Goal: Answer question/provide support

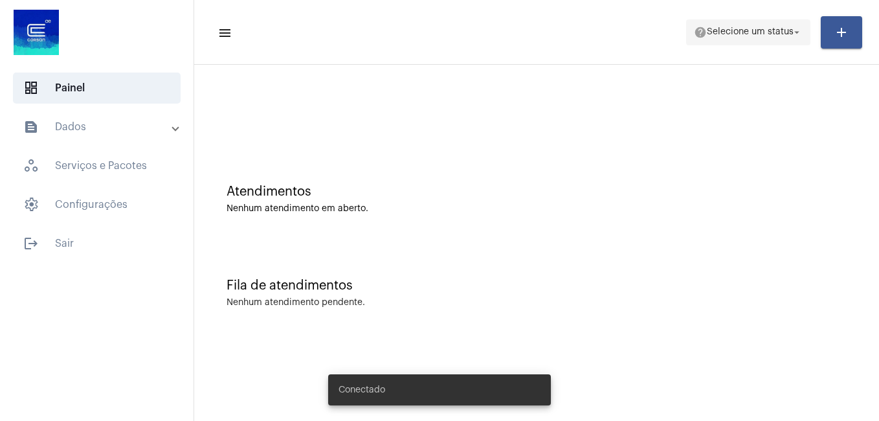
click at [761, 23] on span "help Selecione um status arrow_drop_down" at bounding box center [748, 31] width 109 height 23
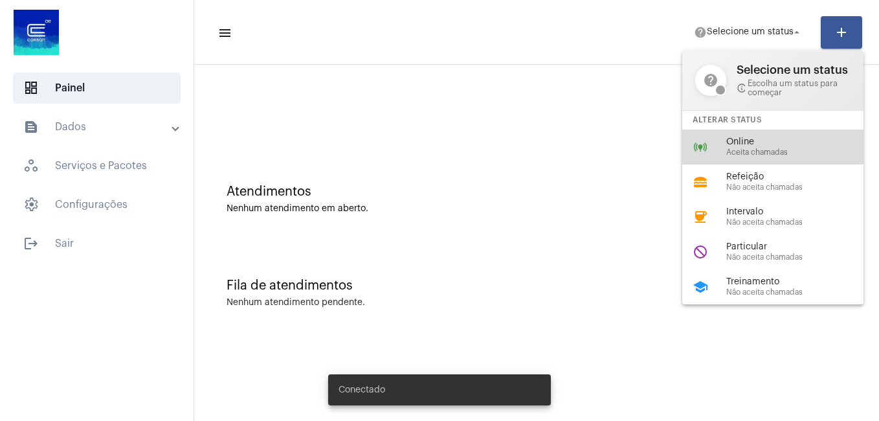
click at [747, 139] on span "Online" at bounding box center [800, 142] width 148 height 10
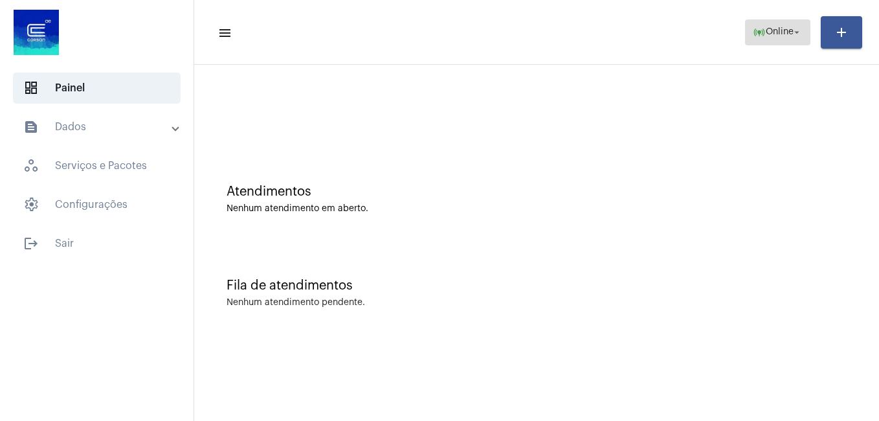
click at [783, 43] on span "online_prediction Online arrow_drop_down" at bounding box center [778, 31] width 50 height 23
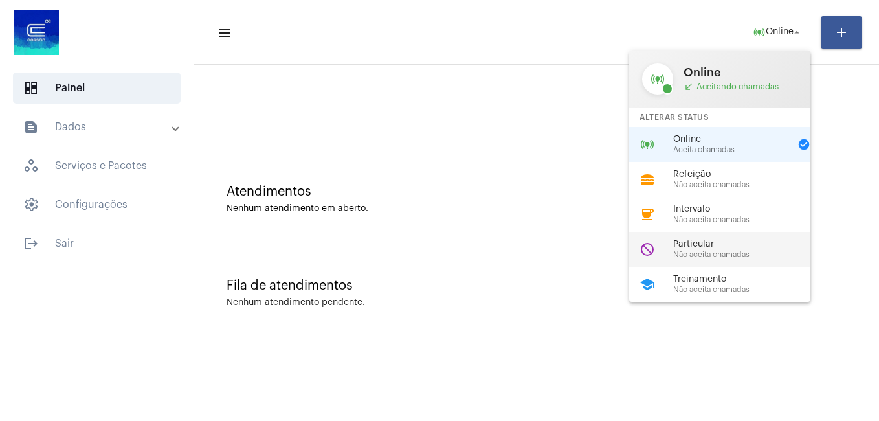
click at [677, 247] on span "Particular" at bounding box center [747, 245] width 148 height 10
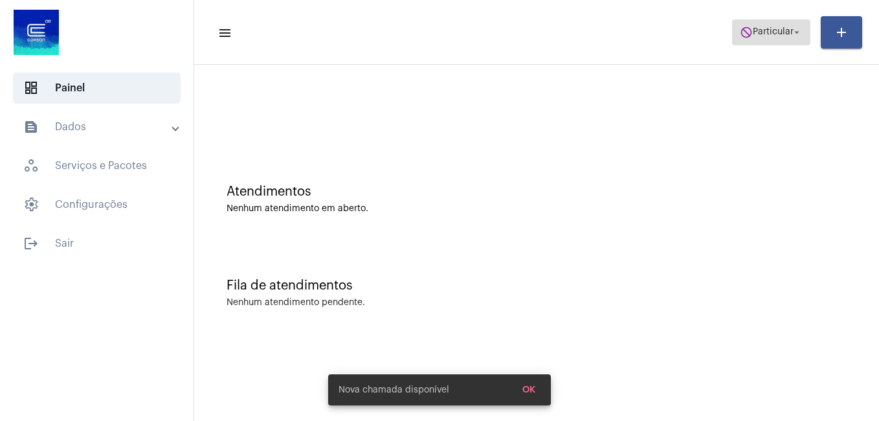
click at [761, 34] on span "Particular" at bounding box center [773, 32] width 41 height 9
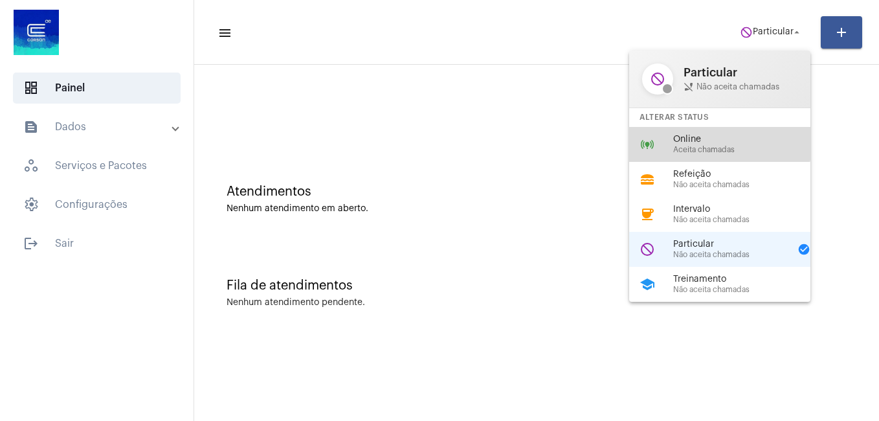
click at [704, 131] on div "online_prediction Online Aceita chamadas" at bounding box center [730, 144] width 202 height 35
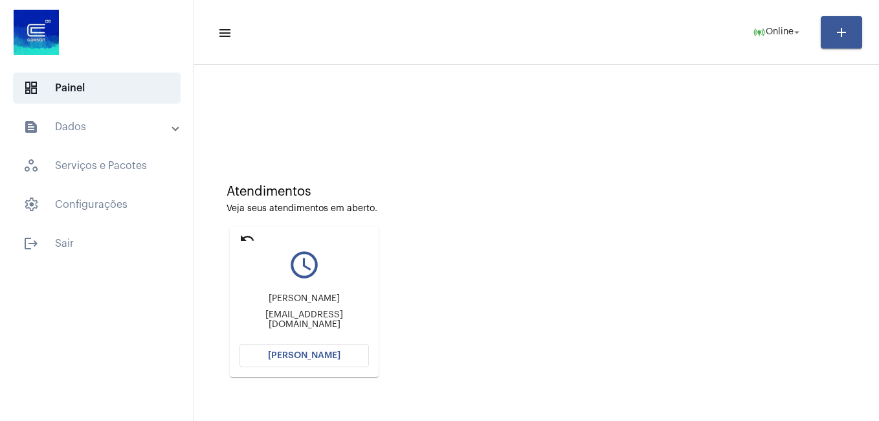
click at [282, 361] on button "Abrir Chamada" at bounding box center [304, 355] width 129 height 23
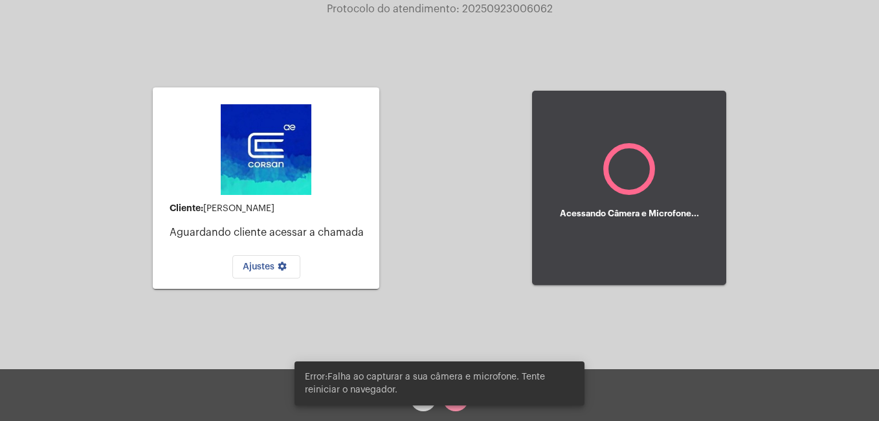
click at [455, 410] on div "Error:Falha ao capturar a sua câmera e microfone. Tente reiniciar o navegador." at bounding box center [439, 383] width 321 height 75
click at [455, 406] on div "Error:Falha ao capturar a sua câmera e microfone. Tente reiniciar o navegador." at bounding box center [439, 383] width 321 height 75
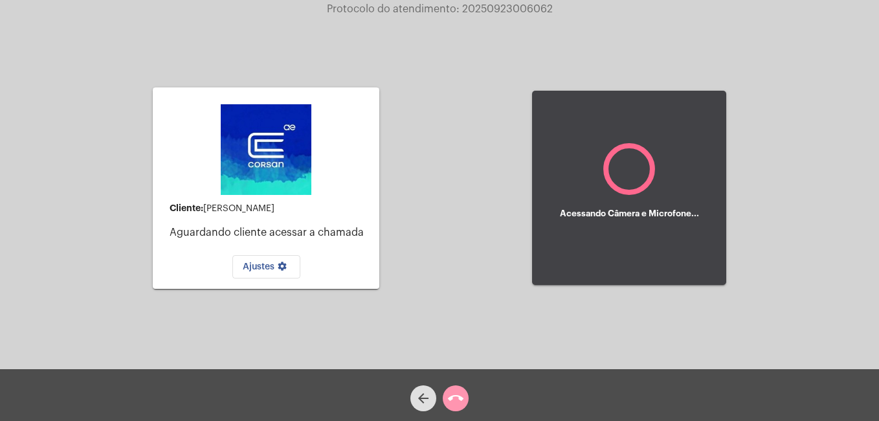
click at [464, 394] on button "call_end" at bounding box center [456, 398] width 26 height 26
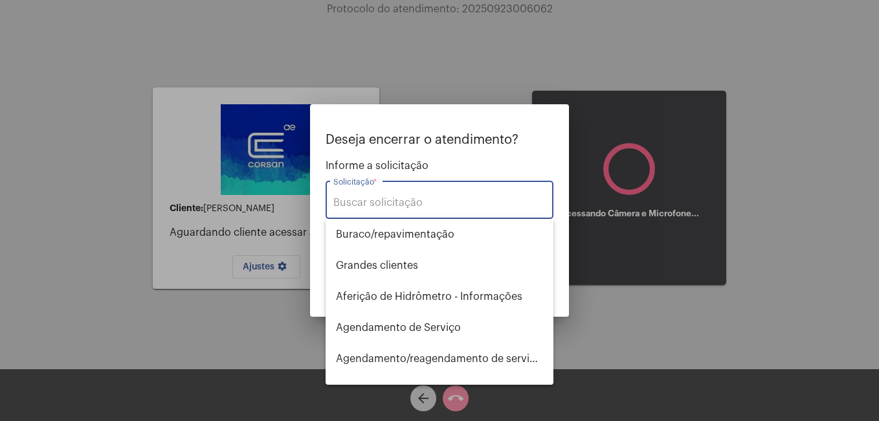
click at [143, 339] on div at bounding box center [439, 210] width 879 height 421
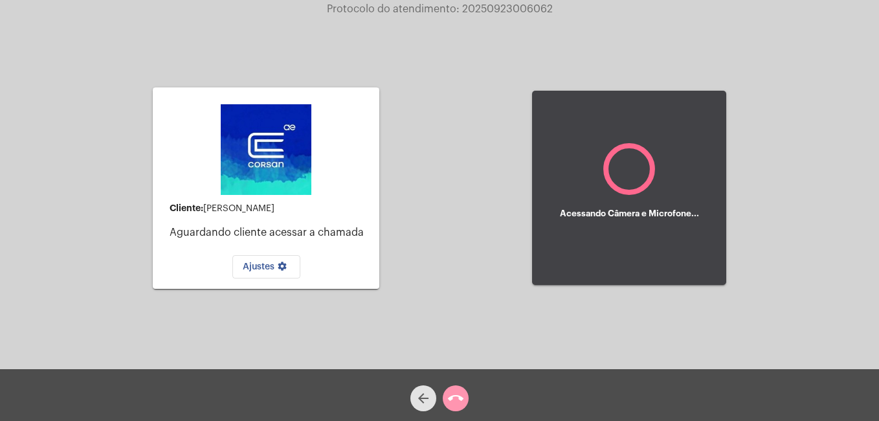
click at [425, 388] on span "arrow_back" at bounding box center [424, 398] width 16 height 26
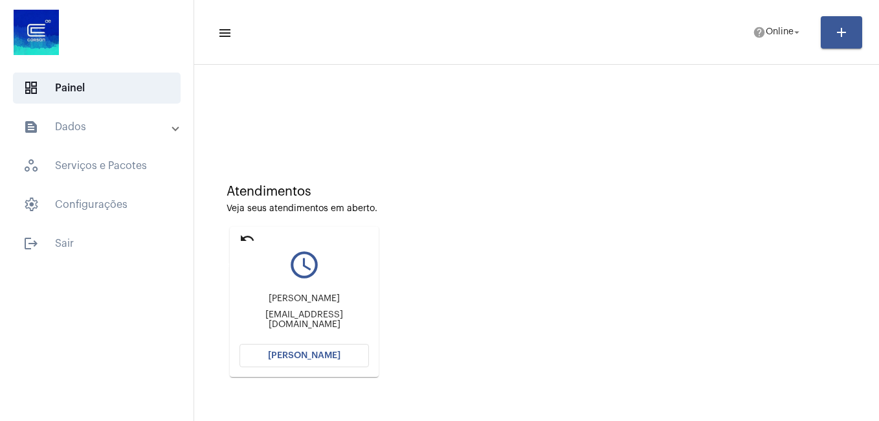
click at [251, 242] on mat-icon "undo" at bounding box center [248, 238] width 16 height 16
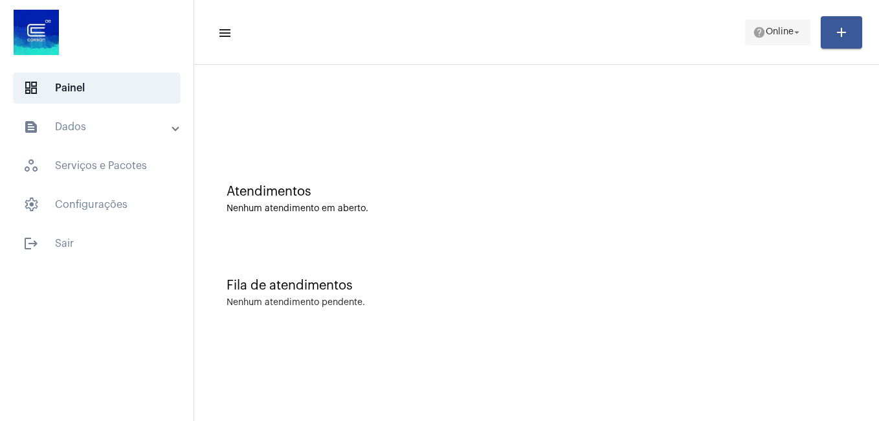
click at [772, 28] on span "Online" at bounding box center [780, 32] width 28 height 9
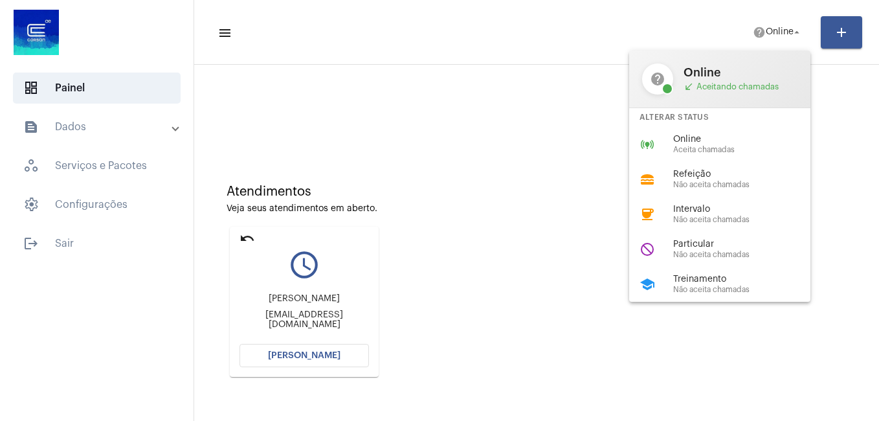
click at [243, 234] on div at bounding box center [439, 210] width 879 height 421
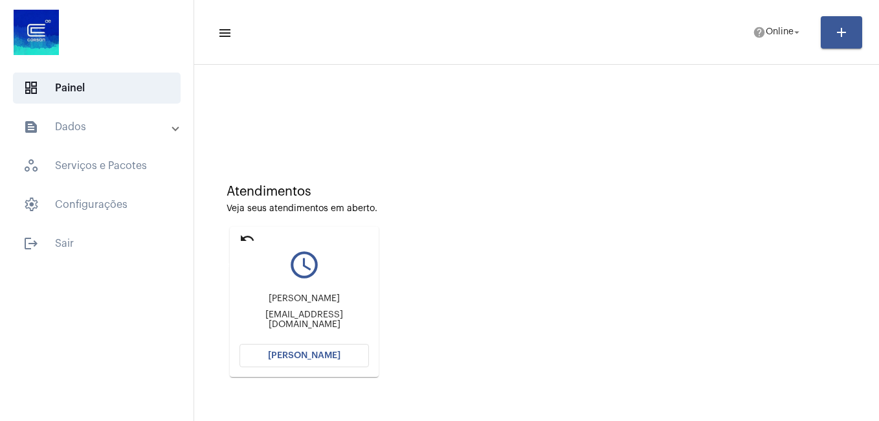
click at [253, 238] on mat-icon "undo" at bounding box center [248, 238] width 16 height 16
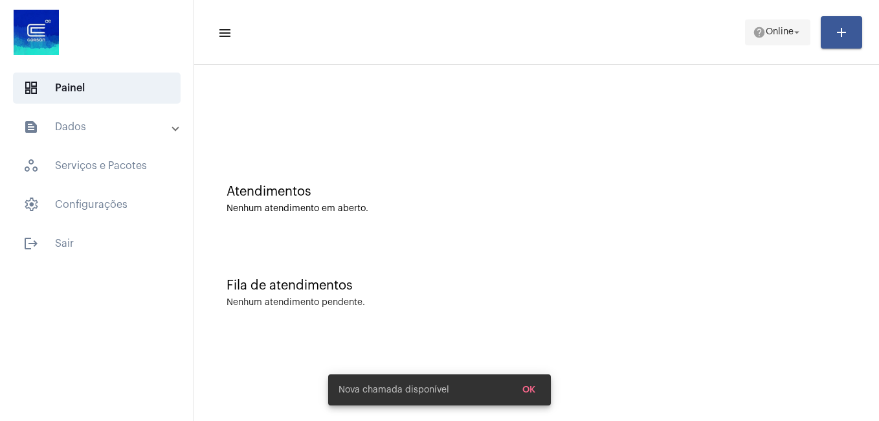
click at [762, 40] on span "help Online arrow_drop_down" at bounding box center [778, 31] width 50 height 23
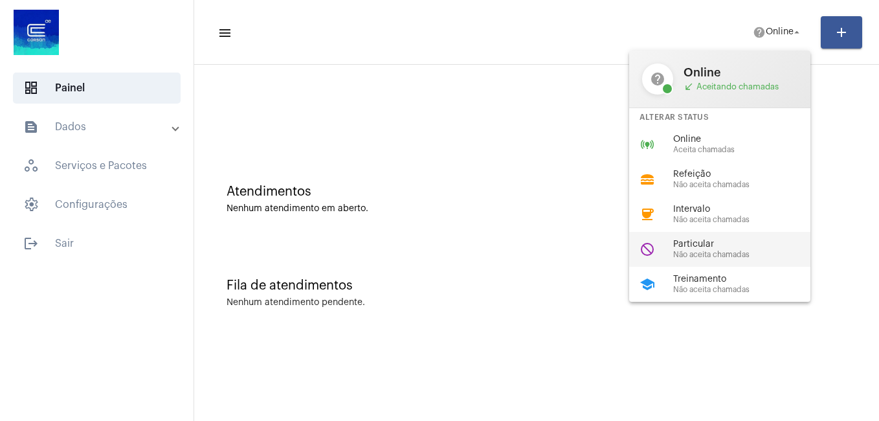
click at [701, 251] on span "Não aceita chamadas" at bounding box center [747, 255] width 148 height 8
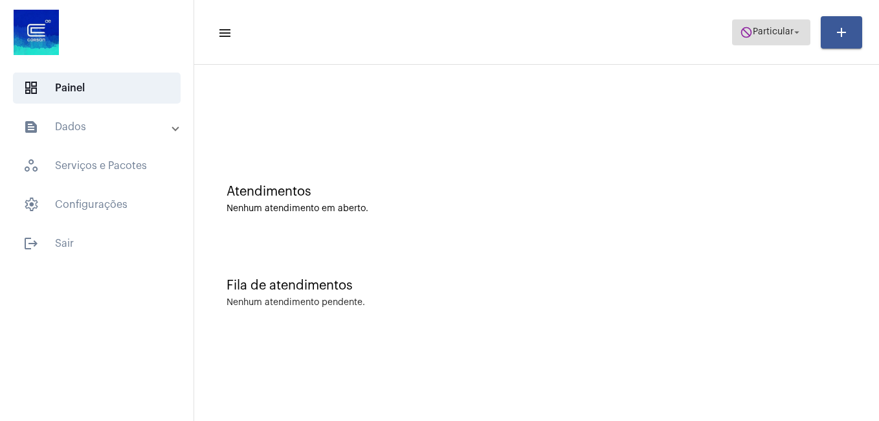
click at [789, 32] on span "Particular" at bounding box center [773, 32] width 41 height 9
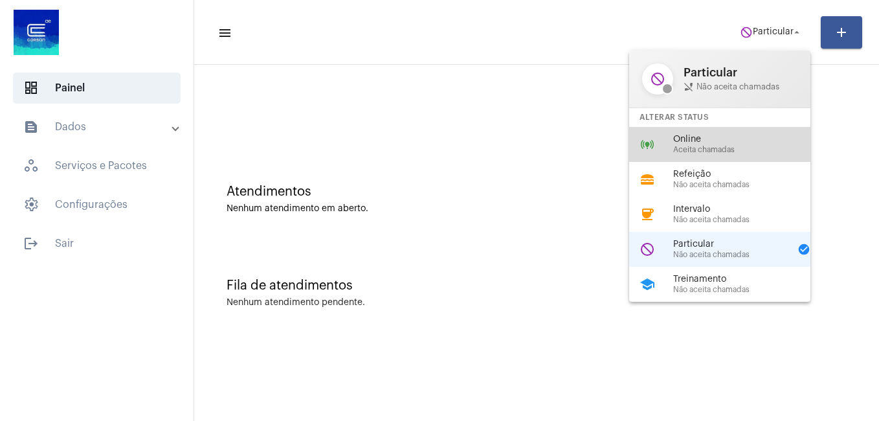
click at [729, 146] on span "Aceita chamadas" at bounding box center [747, 150] width 148 height 8
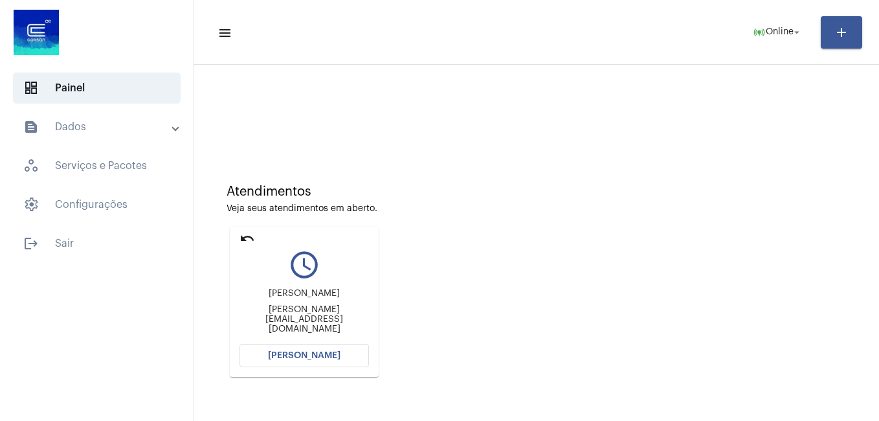
click at [307, 350] on button "[PERSON_NAME]" at bounding box center [304, 355] width 129 height 23
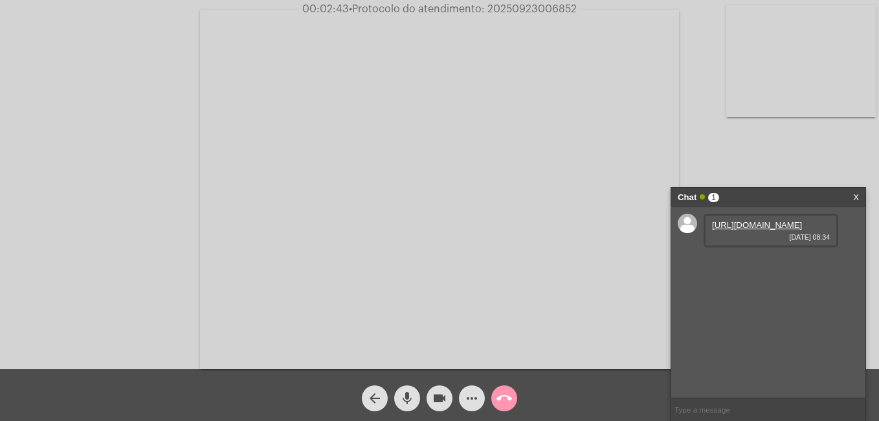
click at [728, 230] on link "https://neft-transfer-bucket.s3.amazonaws.com/temp-80868f9e-ec00-5006-4ce6-6fb8…" at bounding box center [757, 225] width 90 height 10
click at [464, 396] on mat-icon "more_horiz" at bounding box center [472, 398] width 16 height 16
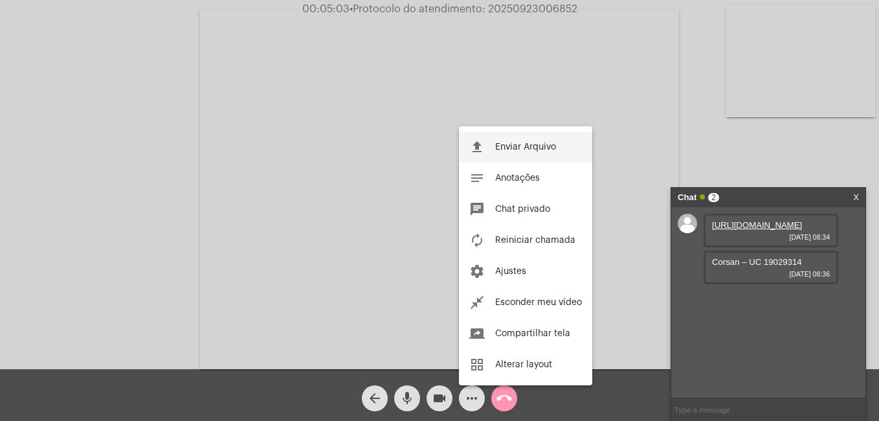
click at [499, 144] on span "Enviar Arquivo" at bounding box center [525, 146] width 61 height 9
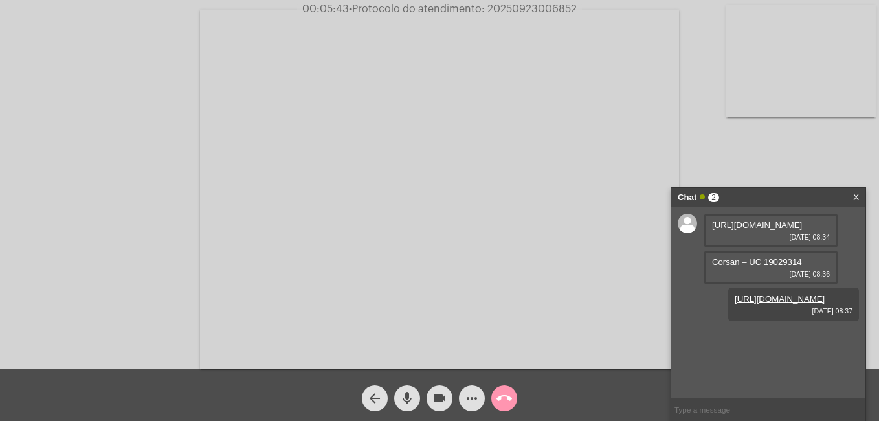
click at [855, 191] on link "X" at bounding box center [856, 197] width 6 height 19
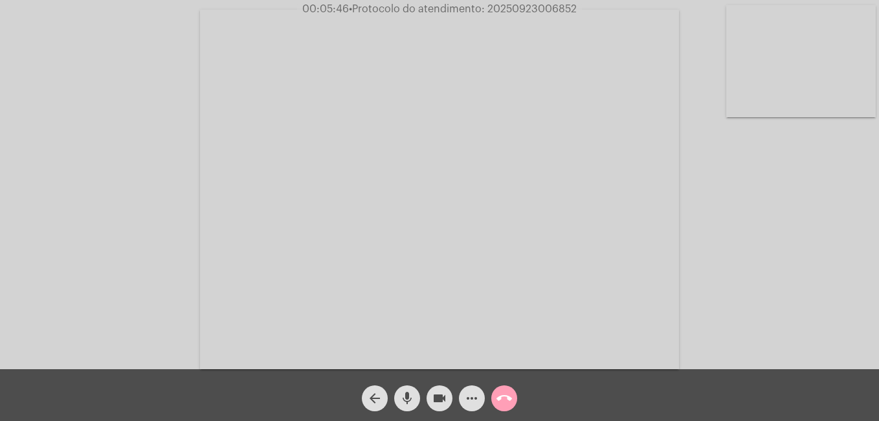
click at [510, 396] on mat-icon "call_end" at bounding box center [505, 398] width 16 height 16
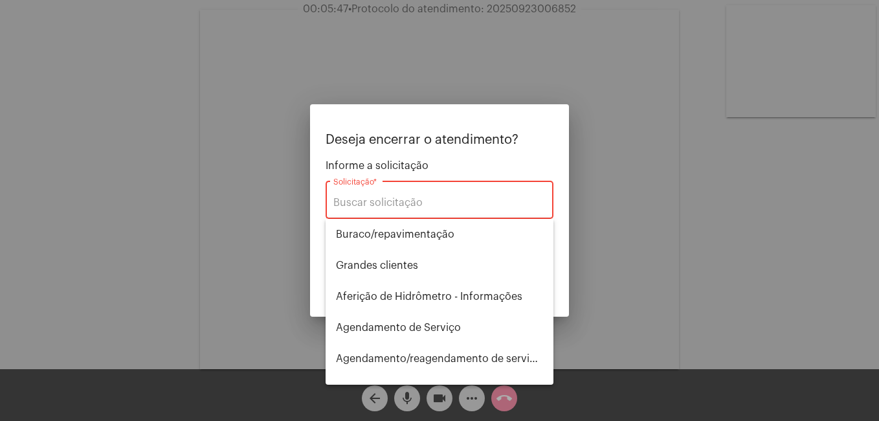
click at [437, 196] on div "Solicitação *" at bounding box center [439, 198] width 212 height 41
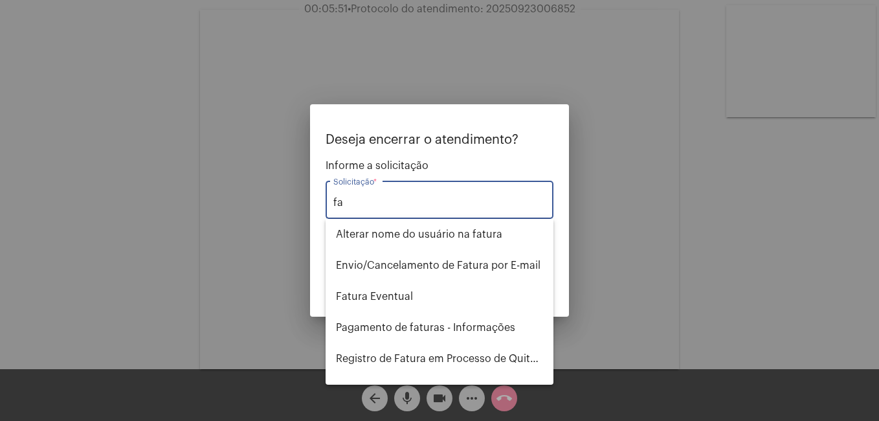
type input "f"
type input "s"
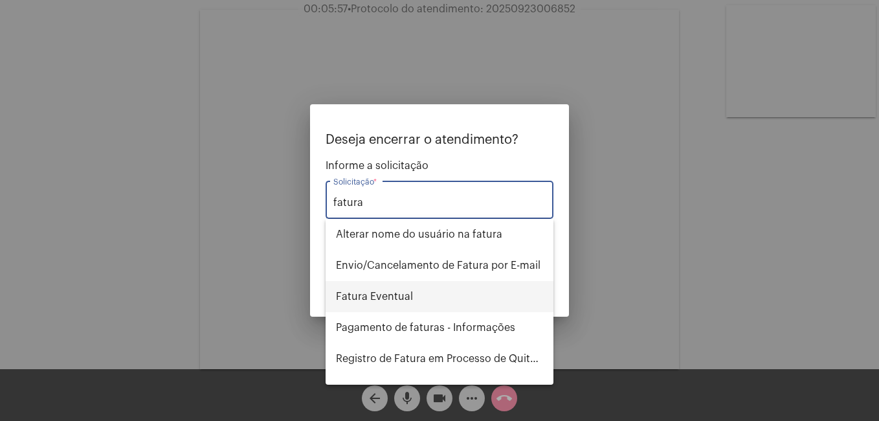
click at [383, 286] on span "Fatura Eventual" at bounding box center [439, 296] width 207 height 31
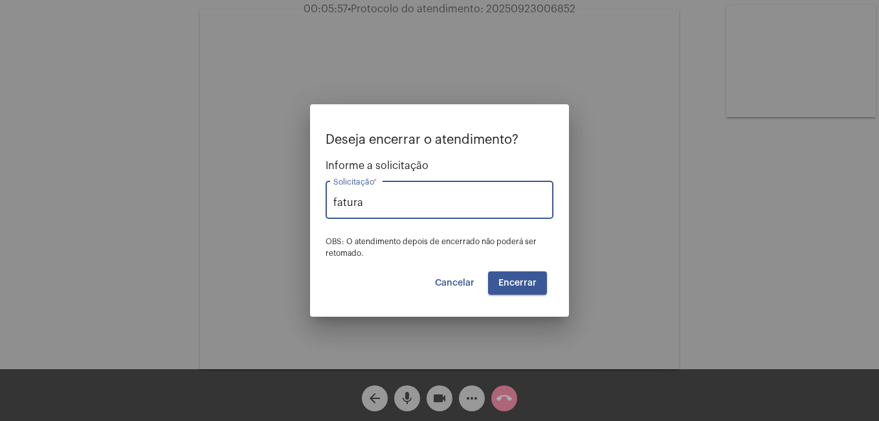
type input "Fatura Eventual"
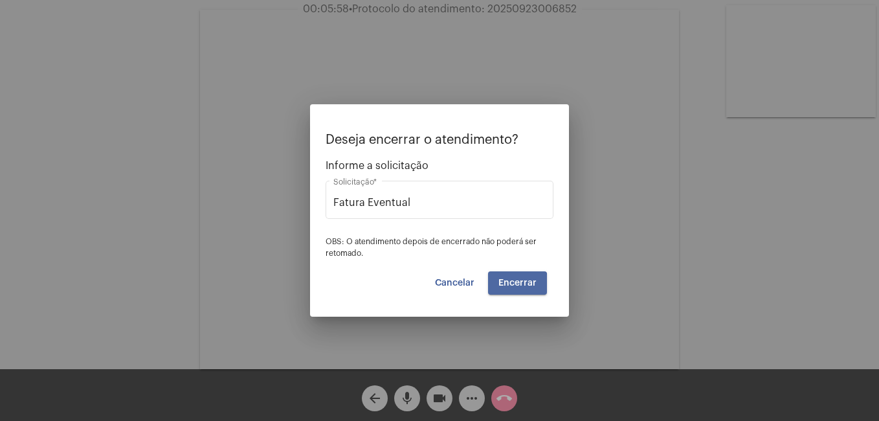
click at [511, 289] on button "Encerrar" at bounding box center [517, 282] width 59 height 23
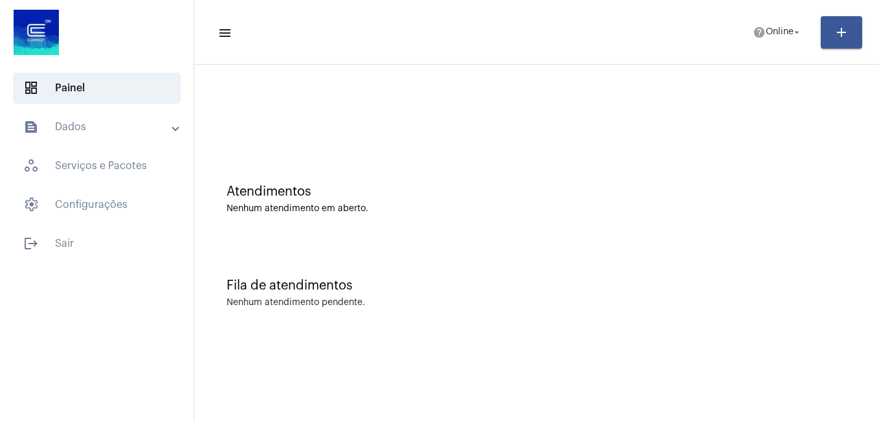
click at [759, 46] on mat-toolbar-row "menu help Online arrow_drop_down add" at bounding box center [536, 32] width 685 height 41
click at [766, 35] on span "Online" at bounding box center [780, 32] width 28 height 9
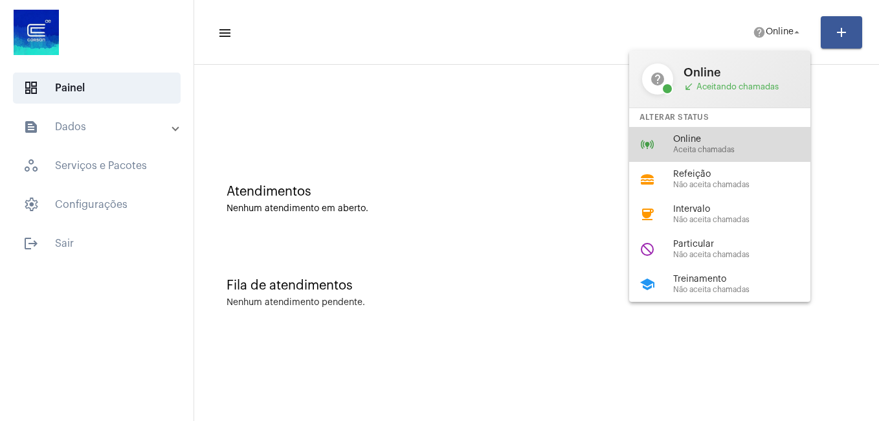
click at [737, 139] on span "Online" at bounding box center [747, 140] width 148 height 10
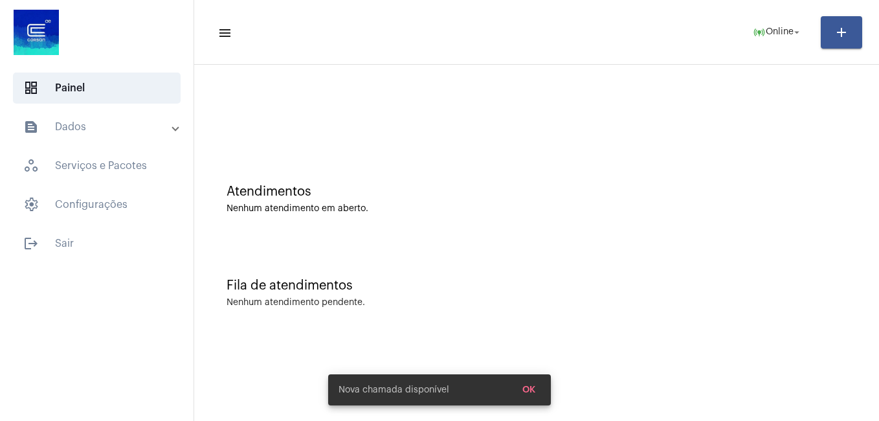
click at [637, 139] on div at bounding box center [537, 108] width 672 height 74
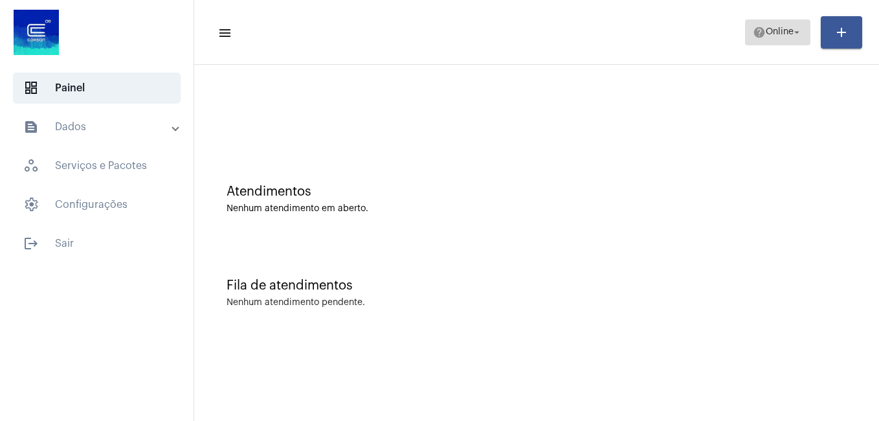
click at [772, 28] on span "Online" at bounding box center [780, 32] width 28 height 9
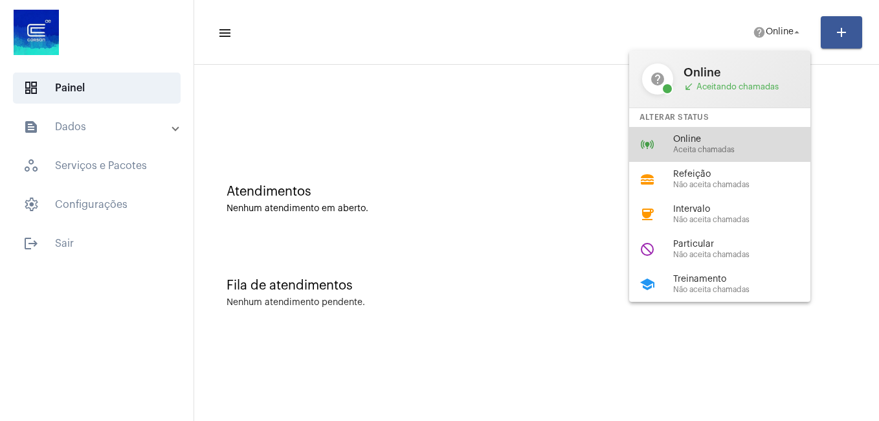
click at [659, 151] on div "online_prediction Online Aceita chamadas" at bounding box center [730, 144] width 202 height 35
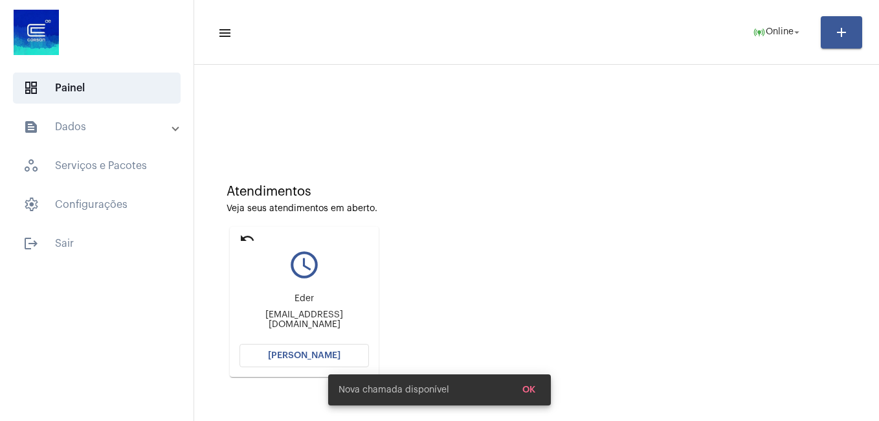
click at [334, 87] on div at bounding box center [537, 108] width 672 height 74
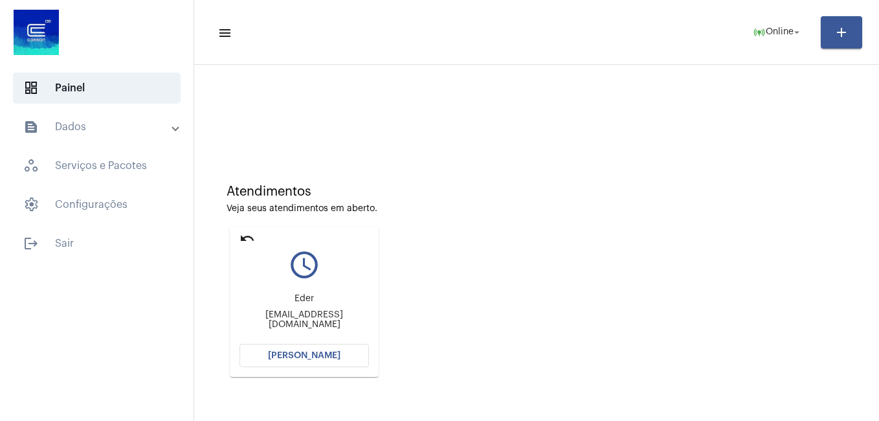
click at [277, 355] on span "[PERSON_NAME]" at bounding box center [304, 355] width 73 height 9
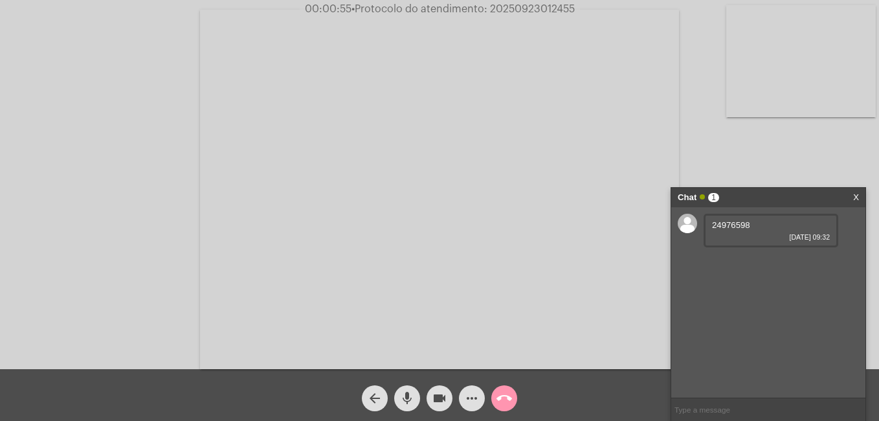
click at [735, 221] on span "24976598" at bounding box center [731, 225] width 38 height 10
copy span "24976598"
click at [787, 284] on div "[URL][DOMAIN_NAME] [DATE] 09:33" at bounding box center [771, 268] width 135 height 34
click at [780, 267] on link "[URL][DOMAIN_NAME]" at bounding box center [757, 262] width 90 height 10
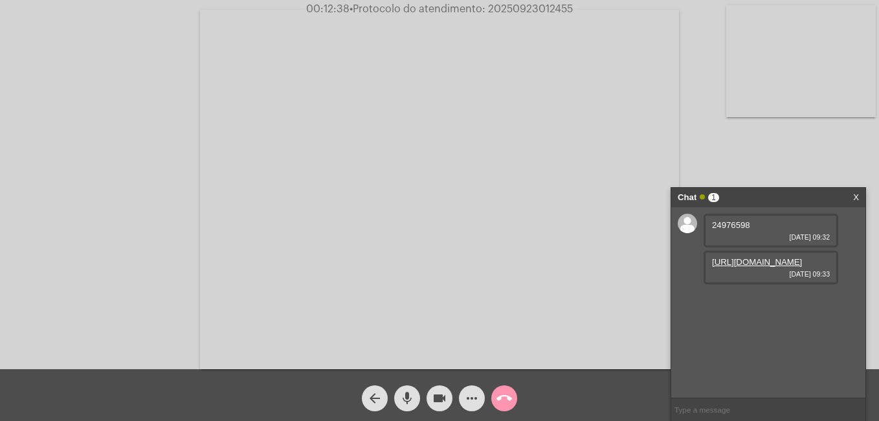
click at [721, 399] on input "text" at bounding box center [768, 409] width 194 height 23
paste input "3511299"
type input "20253511299"
click at [853, 226] on div "24976598 [DATE] 09:32 [URL][DOMAIN_NAME] [DATE] 09:33 20253511299 [DATE] 09:44" at bounding box center [768, 302] width 194 height 190
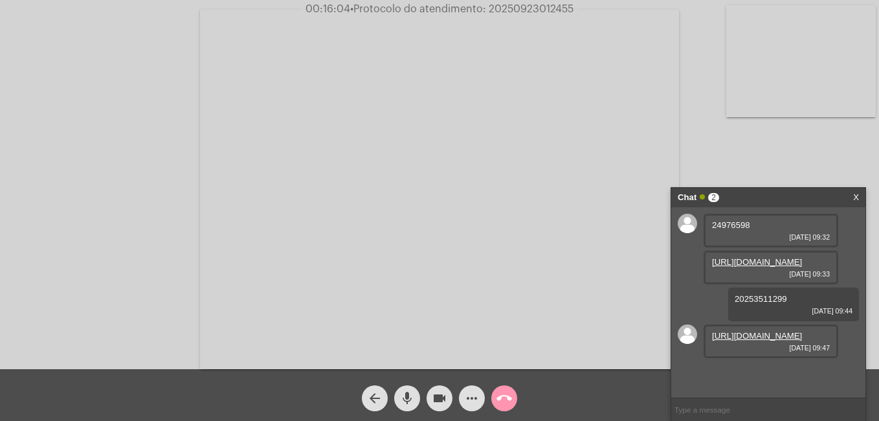
click at [736, 341] on link "[URL][DOMAIN_NAME]" at bounding box center [757, 336] width 90 height 10
click at [756, 368] on link "[URL][DOMAIN_NAME]" at bounding box center [757, 373] width 90 height 10
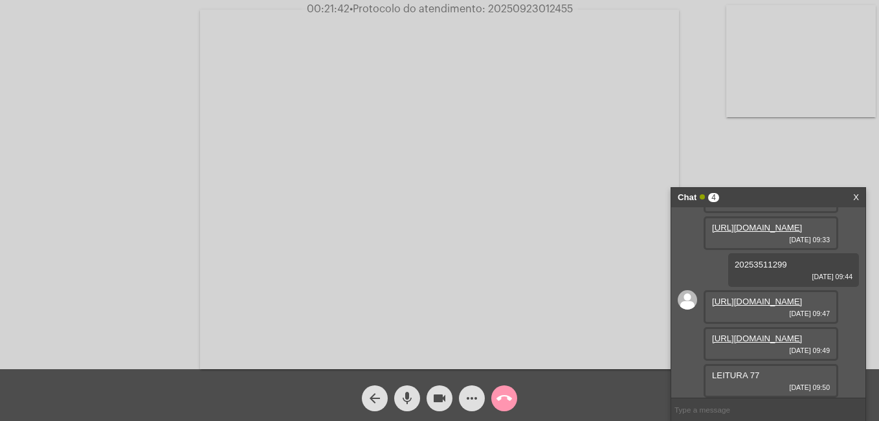
click at [501, 400] on mat-icon "call_end" at bounding box center [505, 398] width 16 height 16
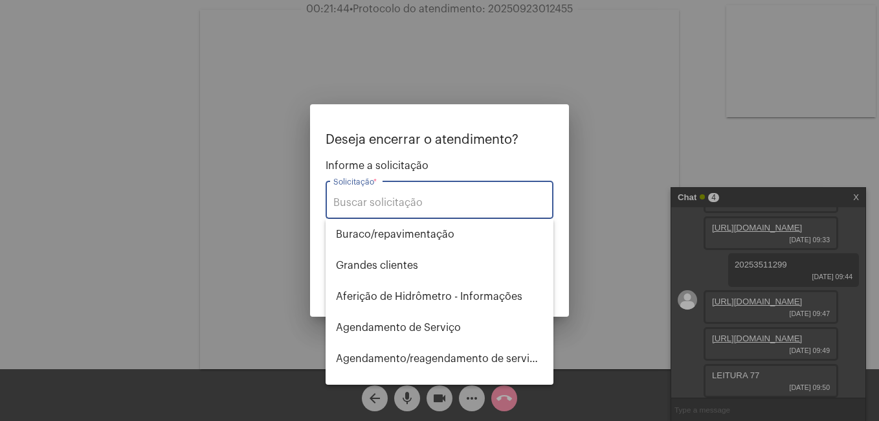
click at [395, 192] on div "Solicitação *" at bounding box center [439, 198] width 212 height 41
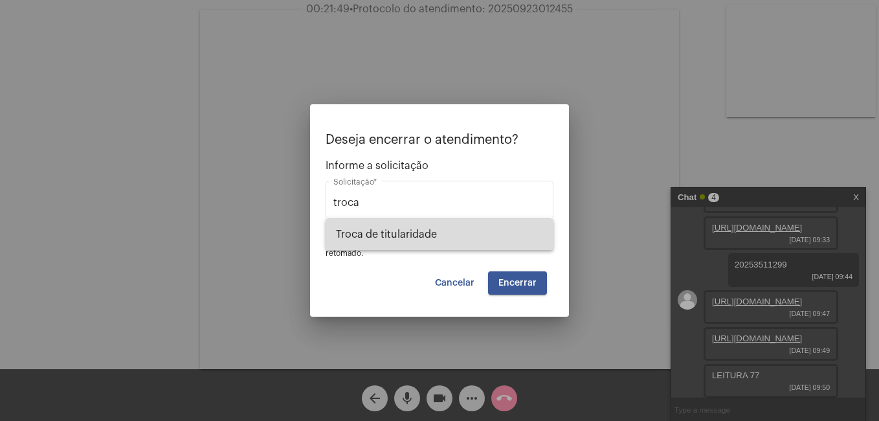
click at [447, 227] on span "Troca de titularidade" at bounding box center [439, 234] width 207 height 31
type input "Troca de titularidade"
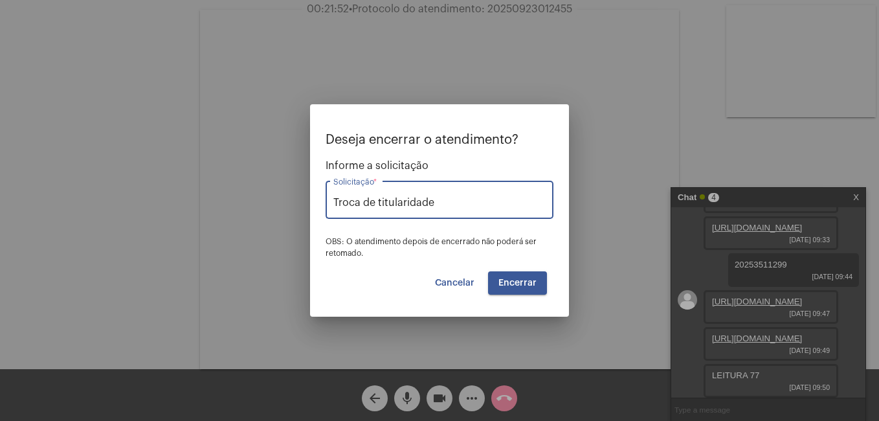
click at [469, 146] on p "Deseja encerrar o atendimento?" at bounding box center [440, 140] width 228 height 14
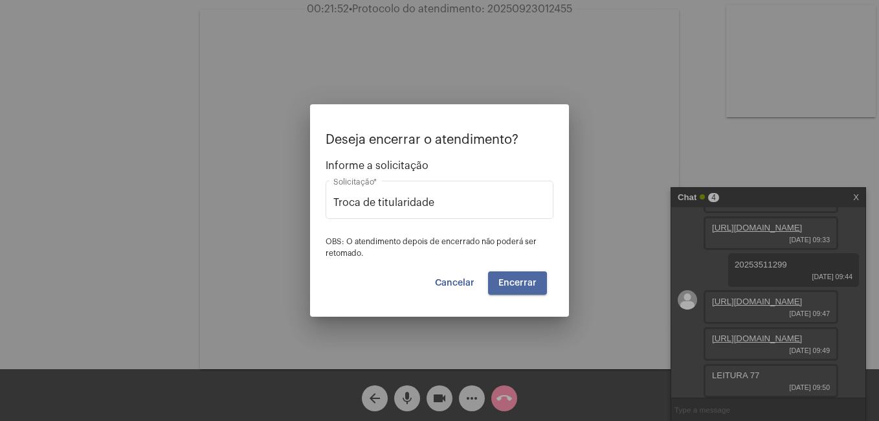
click at [510, 289] on button "Encerrar" at bounding box center [517, 282] width 59 height 23
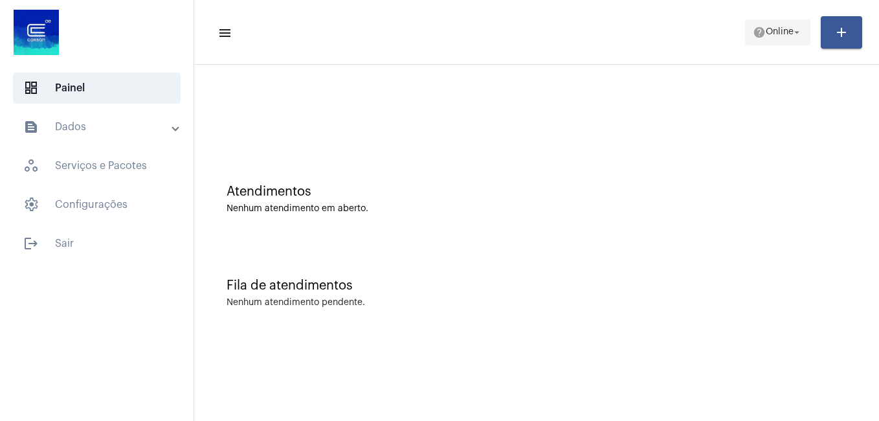
click at [757, 27] on mat-icon "help" at bounding box center [759, 32] width 13 height 13
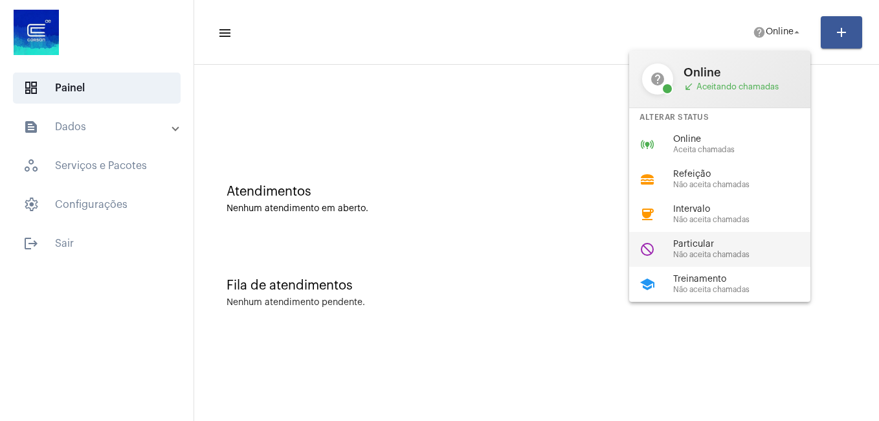
click at [692, 252] on span "Não aceita chamadas" at bounding box center [747, 255] width 148 height 8
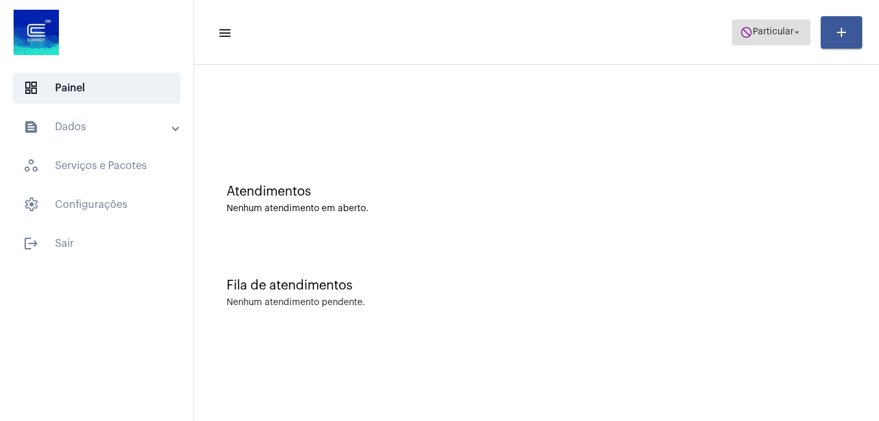
click at [767, 25] on span "do_not_disturb Particular arrow_drop_down" at bounding box center [771, 31] width 63 height 23
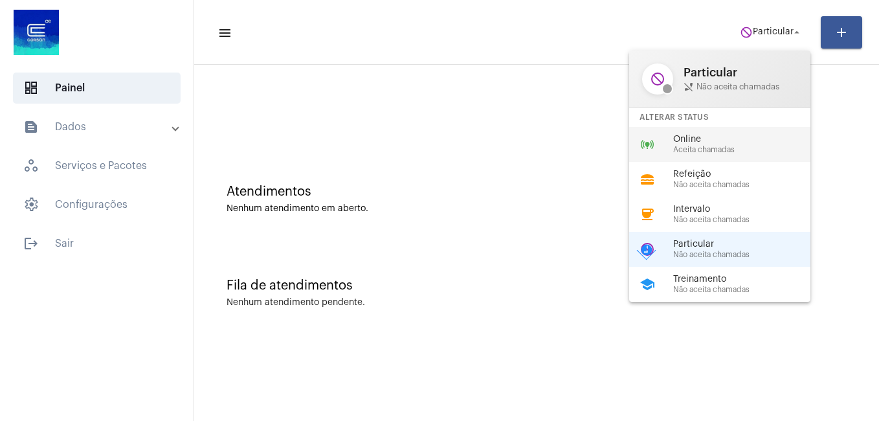
click at [726, 131] on div "online_prediction Online Aceita chamadas" at bounding box center [730, 144] width 202 height 35
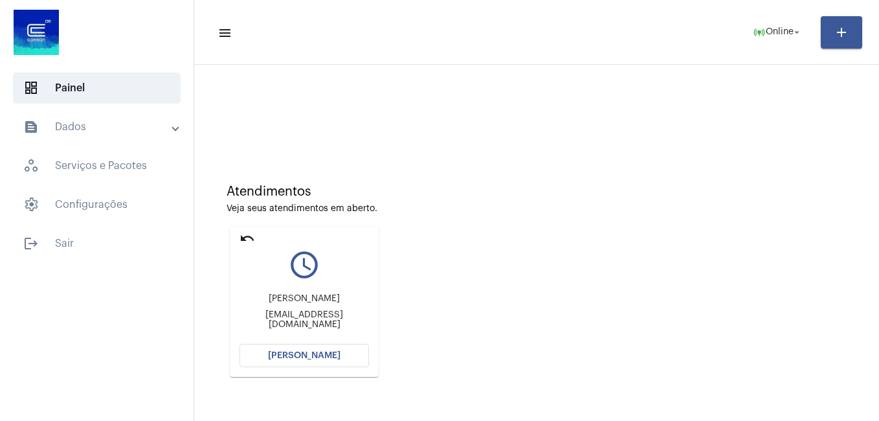
click at [396, 67] on div "Atendimentos Veja seus atendimentos em aberto. undo query_builder [PERSON_NAME]…" at bounding box center [536, 286] width 685 height 442
click at [337, 352] on button "[PERSON_NAME]" at bounding box center [304, 355] width 129 height 23
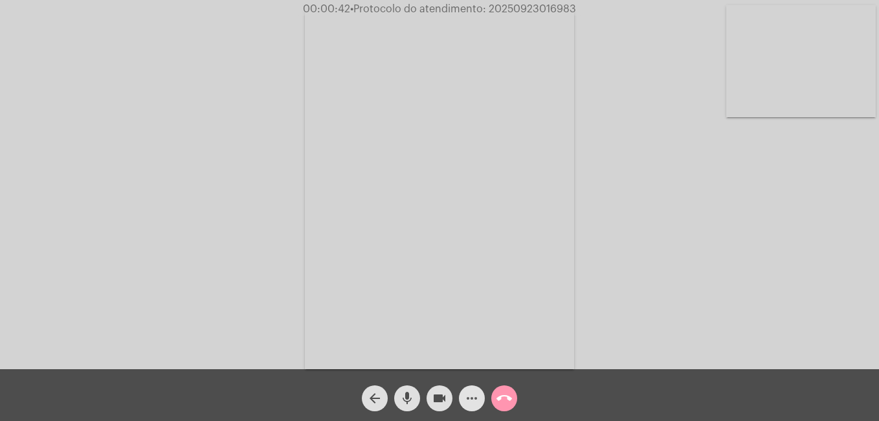
click at [464, 404] on button "more_horiz" at bounding box center [472, 398] width 26 height 26
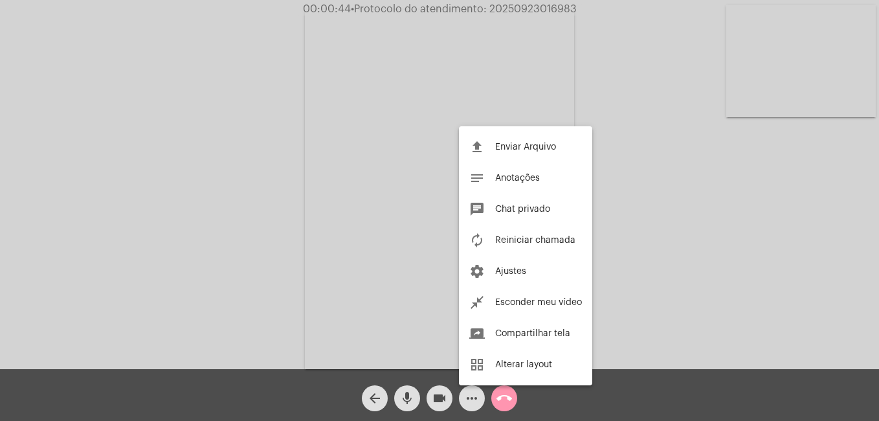
click at [471, 403] on div at bounding box center [439, 210] width 879 height 421
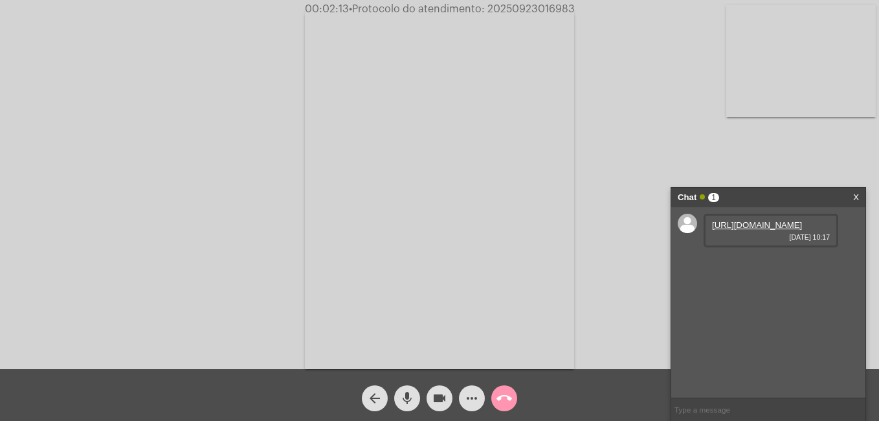
click at [739, 230] on link "[URL][DOMAIN_NAME]" at bounding box center [757, 225] width 90 height 10
click at [716, 267] on link "[URL][DOMAIN_NAME]" at bounding box center [757, 262] width 90 height 10
click at [510, 394] on mat-icon "call_end" at bounding box center [505, 398] width 16 height 16
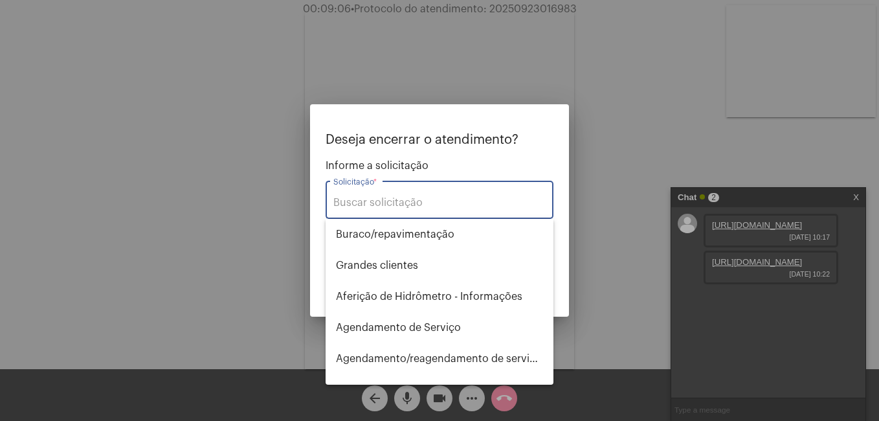
click at [431, 190] on div "Solicitação *" at bounding box center [439, 198] width 212 height 41
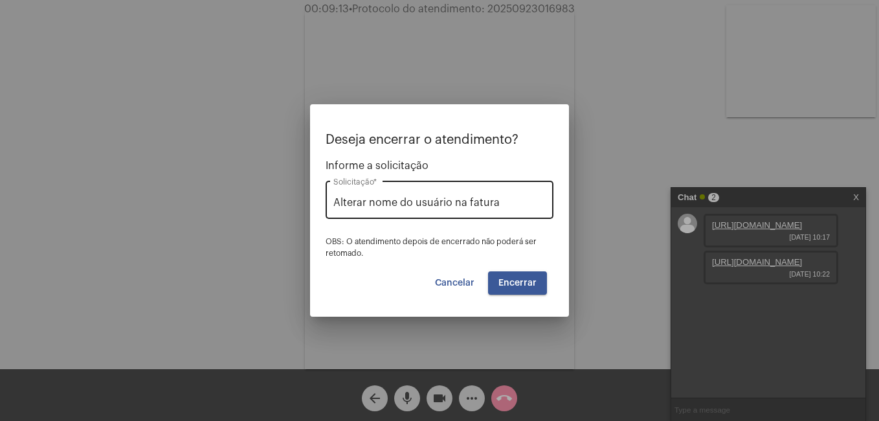
click at [431, 191] on div "Alterar nome do usuário na fatura Solicitação *" at bounding box center [439, 198] width 212 height 41
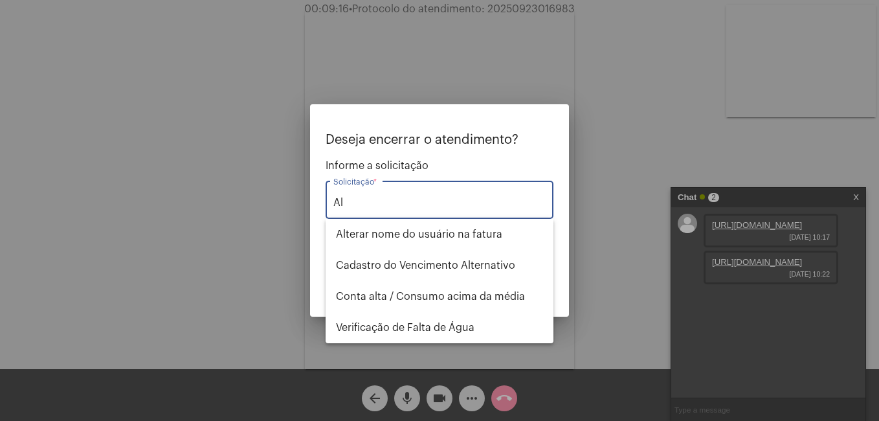
type input "A"
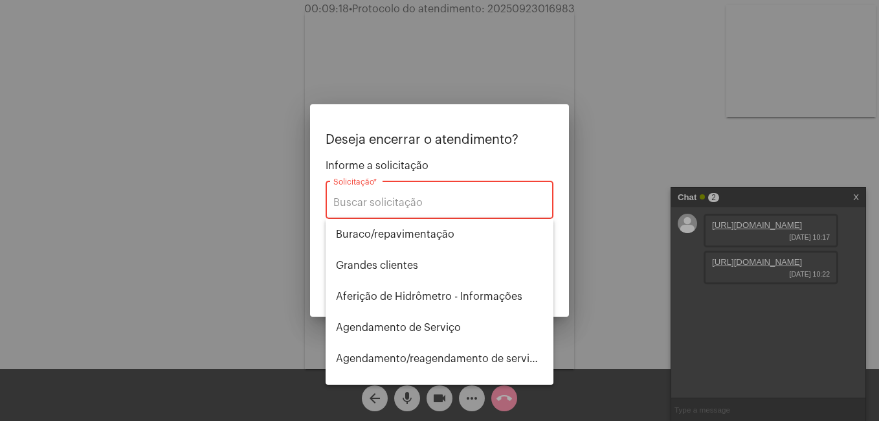
click at [624, 216] on div at bounding box center [439, 210] width 879 height 421
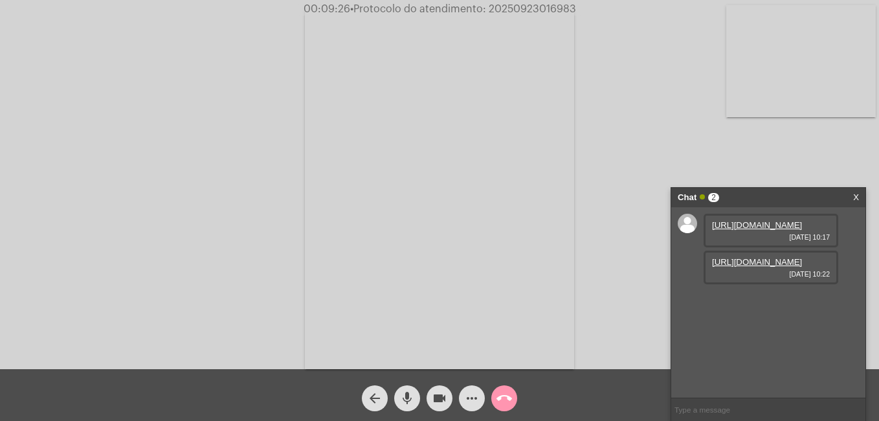
click at [714, 396] on div "[URL][DOMAIN_NAME] [DATE] 10:17 [URL][DOMAIN_NAME] [DATE] 10:22" at bounding box center [768, 302] width 194 height 190
click at [714, 406] on input "text" at bounding box center [768, 409] width 194 height 23
paste input "3512787"
type input "20253512787"
click at [504, 398] on mat-icon "call_end" at bounding box center [505, 398] width 16 height 16
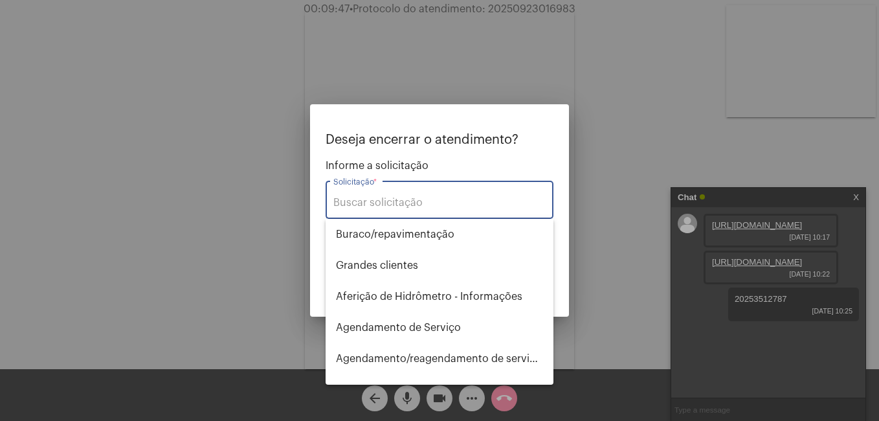
click at [431, 203] on input "Solicitação *" at bounding box center [439, 203] width 212 height 12
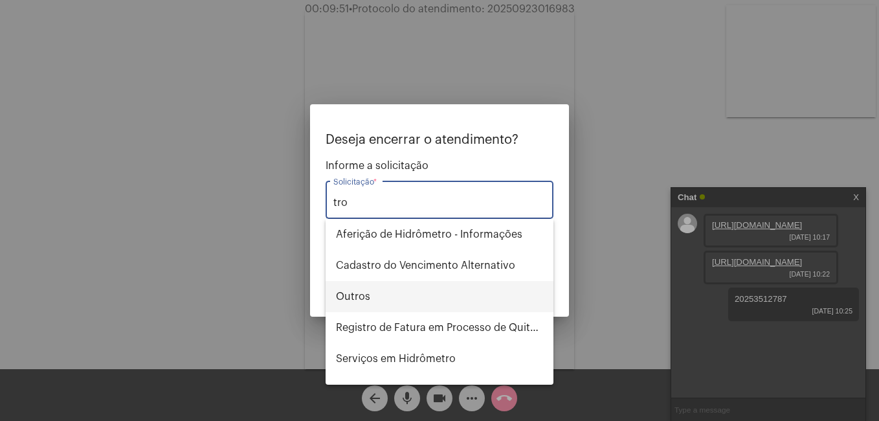
click at [410, 296] on span "Outros" at bounding box center [439, 296] width 207 height 31
type input "Outros"
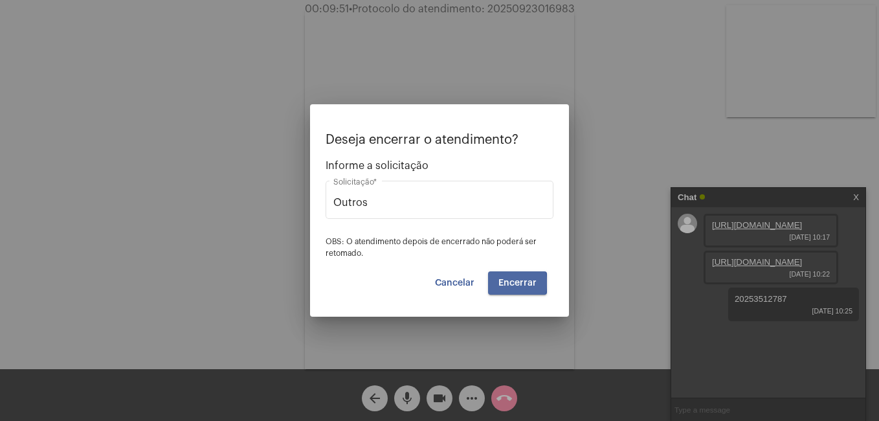
click at [501, 283] on span "Encerrar" at bounding box center [518, 282] width 38 height 9
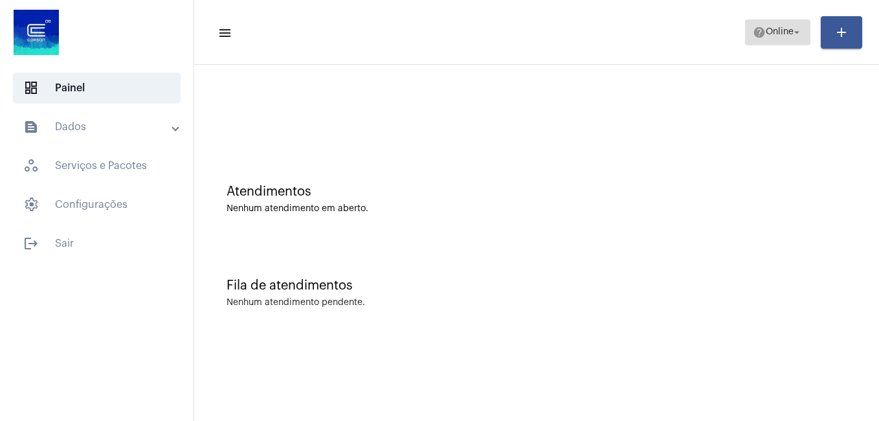
click at [766, 28] on span "Online" at bounding box center [780, 32] width 28 height 9
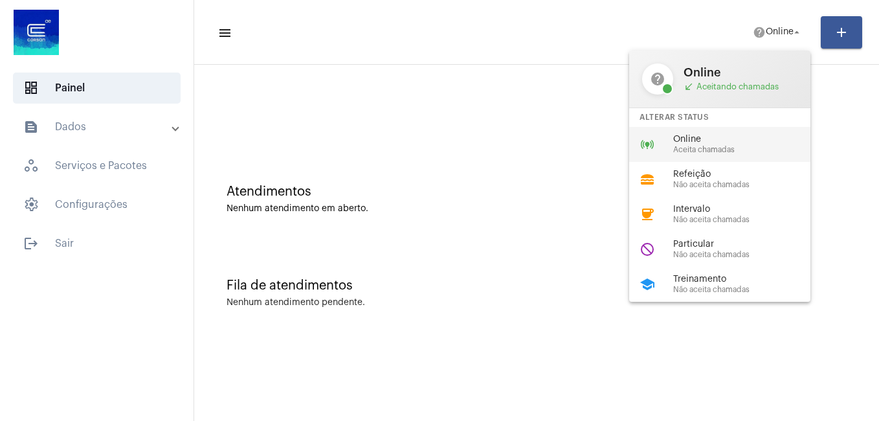
click at [684, 137] on span "Online" at bounding box center [747, 140] width 148 height 10
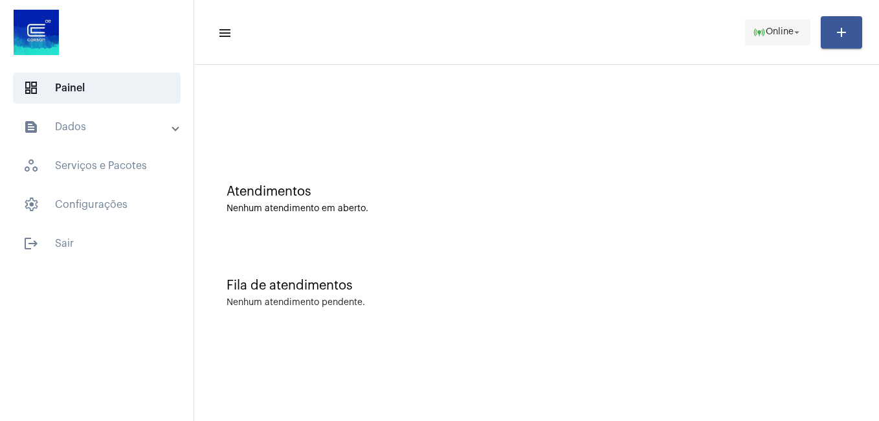
click at [747, 27] on button "online_prediction Online arrow_drop_down" at bounding box center [777, 32] width 65 height 26
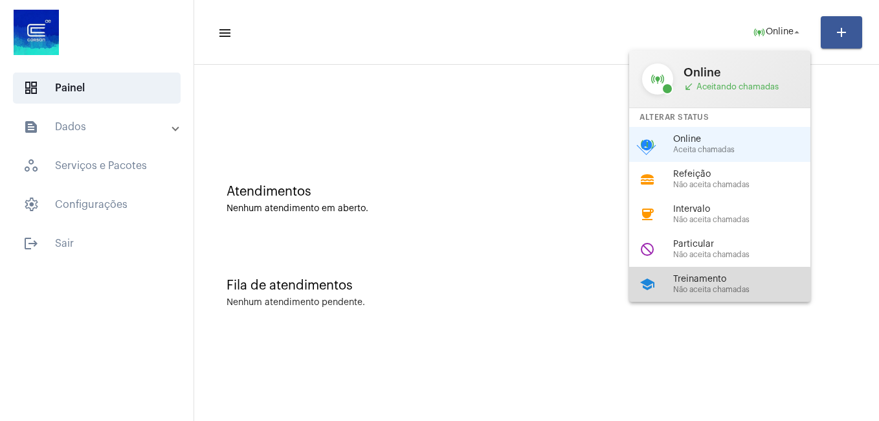
click at [707, 284] on div "Treinamento Não aceita chamadas" at bounding box center [747, 284] width 148 height 19
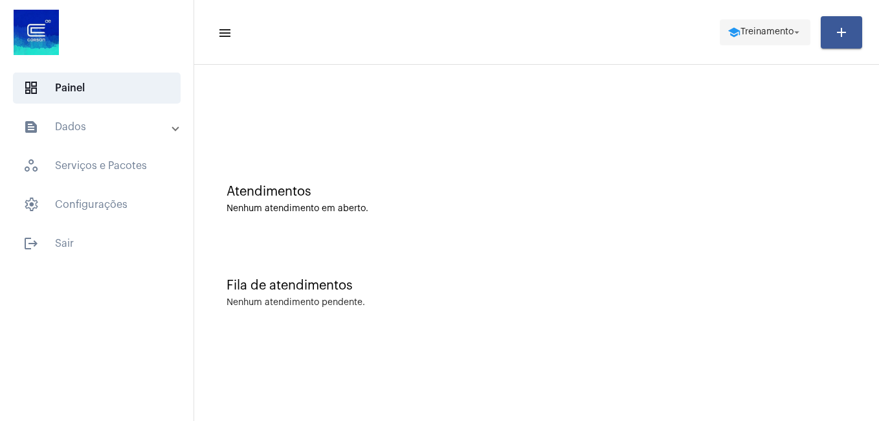
click at [743, 27] on span "school Treinamento arrow_drop_down" at bounding box center [765, 31] width 75 height 23
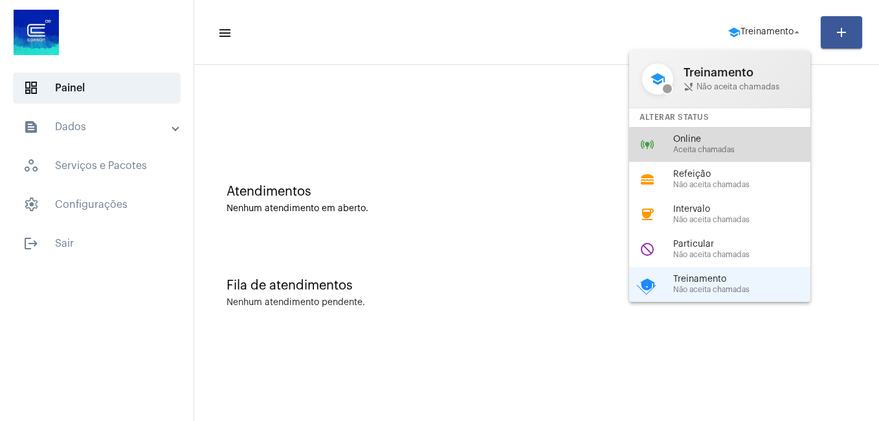
click at [704, 153] on span "Aceita chamadas" at bounding box center [747, 150] width 148 height 8
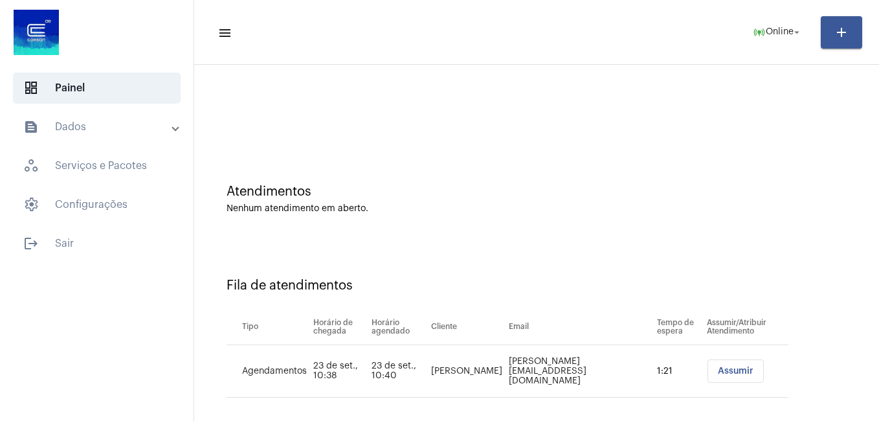
click at [596, 139] on div at bounding box center [537, 108] width 672 height 74
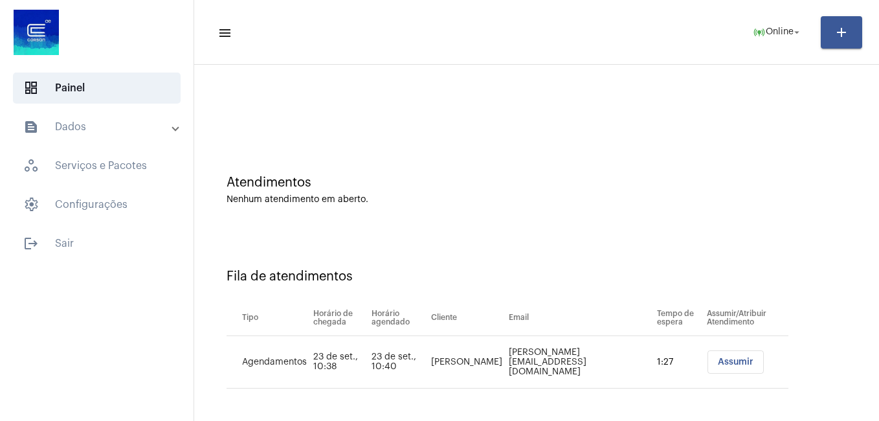
scroll to position [12, 0]
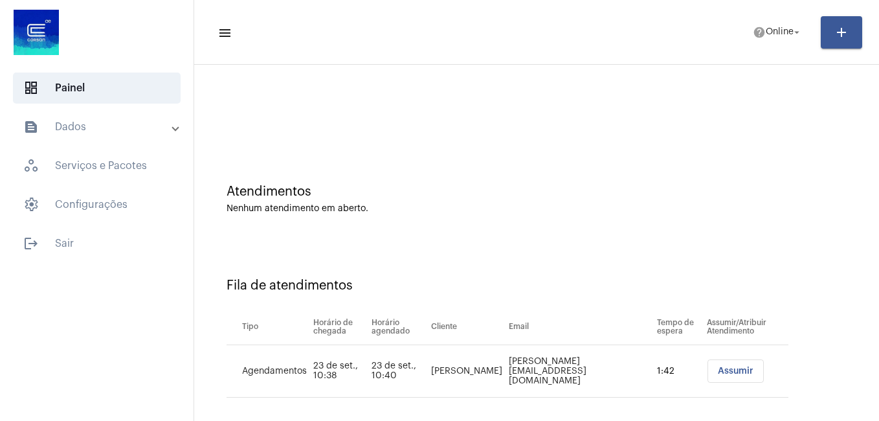
click at [704, 161] on div "Atendimentos Nenhum atendimento em aberto." at bounding box center [537, 193] width 672 height 94
click at [723, 366] on span "Assumir" at bounding box center [736, 370] width 36 height 9
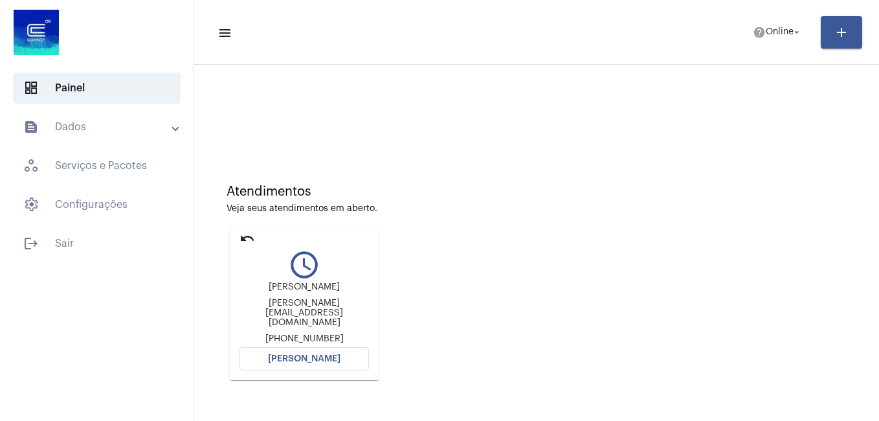
click at [283, 348] on button "Abrir Chamada" at bounding box center [304, 358] width 129 height 23
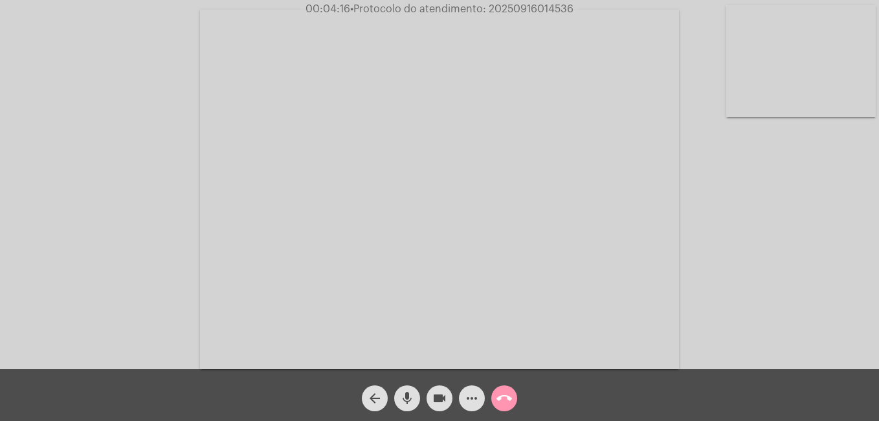
click at [460, 389] on div "more_horiz" at bounding box center [472, 395] width 32 height 32
click at [462, 398] on button "more_horiz" at bounding box center [472, 398] width 26 height 26
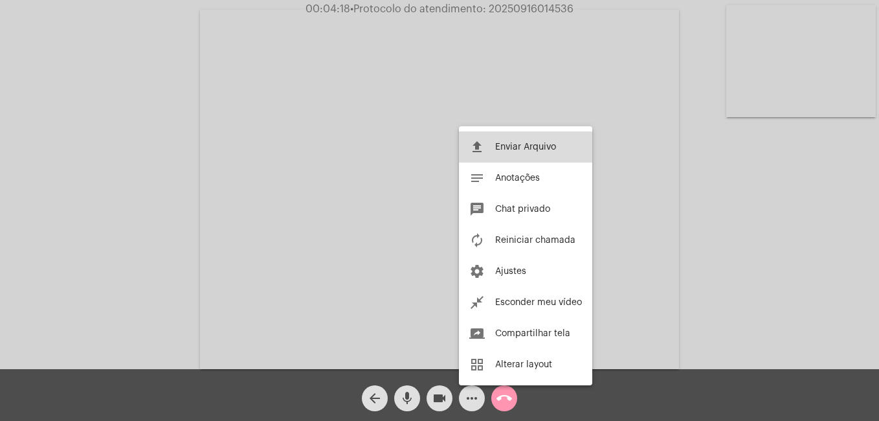
click at [500, 152] on button "file_upload Enviar Arquivo" at bounding box center [525, 146] width 133 height 31
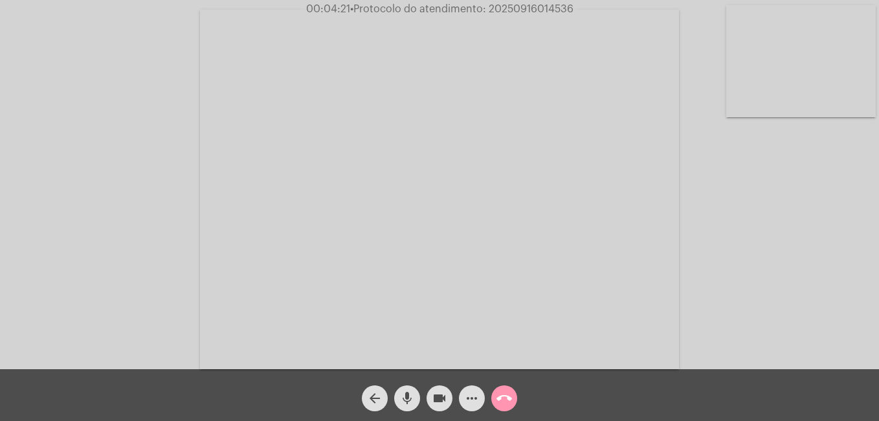
click at [469, 387] on span "more_horiz" at bounding box center [472, 398] width 16 height 26
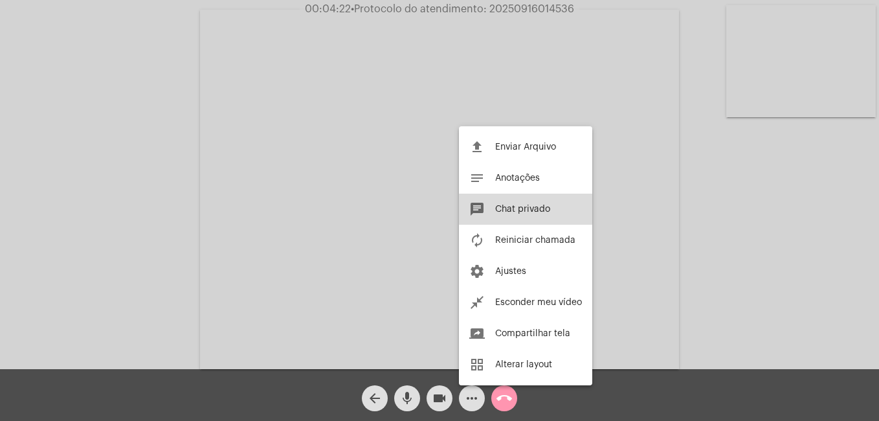
click at [510, 219] on button "chat Chat privado" at bounding box center [525, 209] width 133 height 31
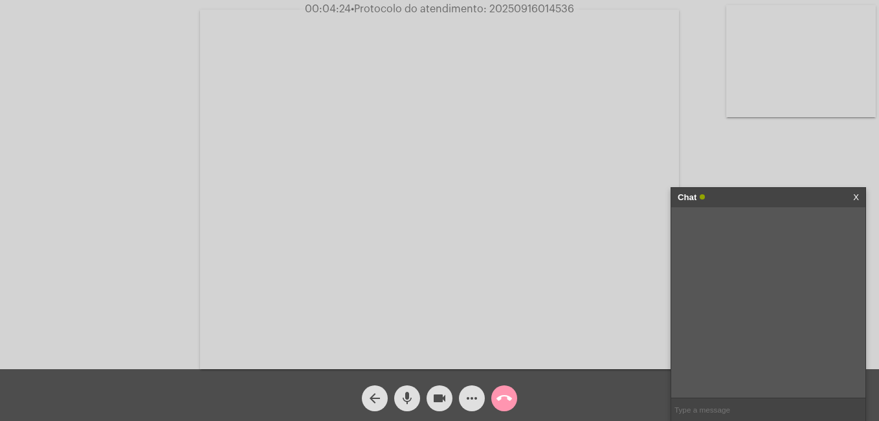
click at [728, 405] on input "text" at bounding box center [768, 409] width 194 height 23
paste input "1457600"
type input "1457600"
click at [855, 198] on link "X" at bounding box center [856, 197] width 6 height 19
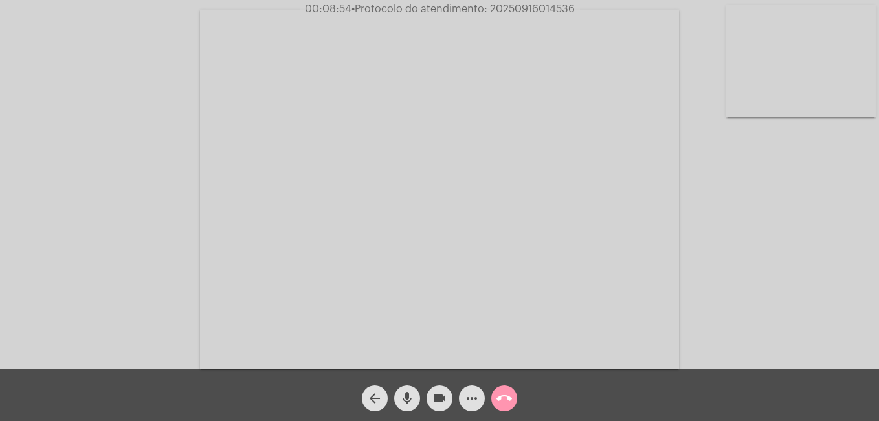
click at [473, 389] on span "more_horiz" at bounding box center [472, 398] width 16 height 26
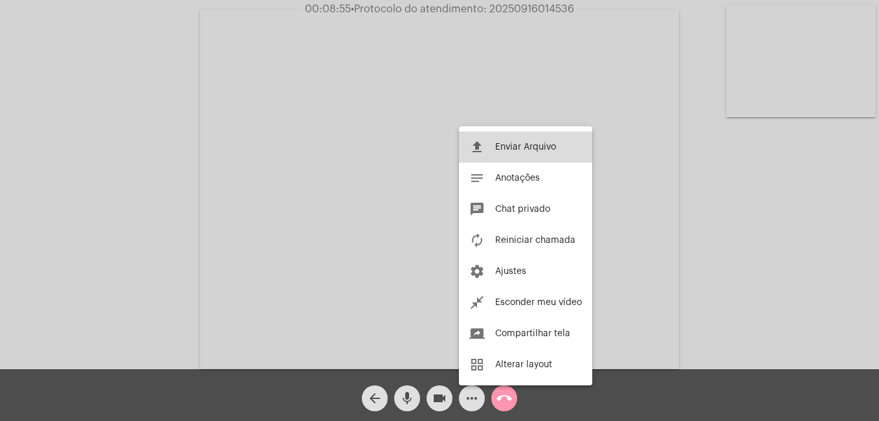
click at [544, 137] on button "file_upload Enviar Arquivo" at bounding box center [525, 146] width 133 height 31
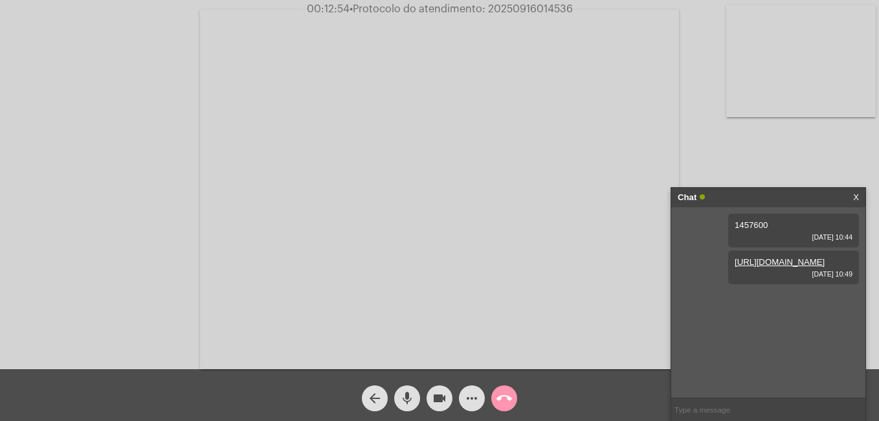
click at [468, 395] on mat-icon "more_horiz" at bounding box center [472, 398] width 16 height 16
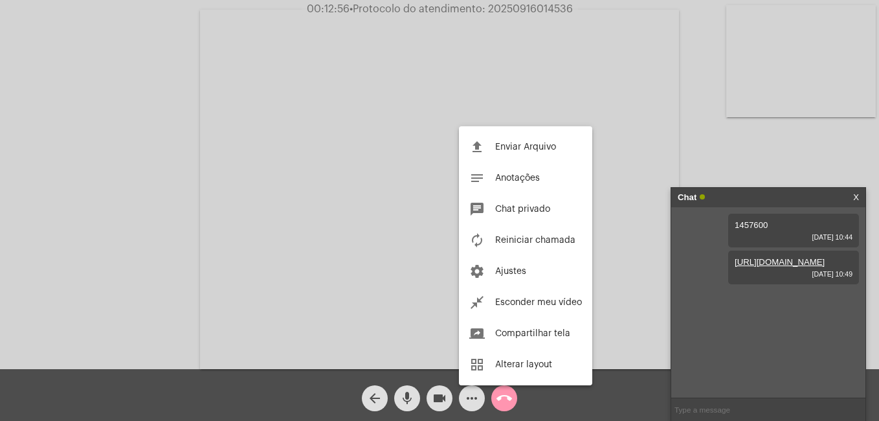
click at [476, 396] on div at bounding box center [439, 210] width 879 height 421
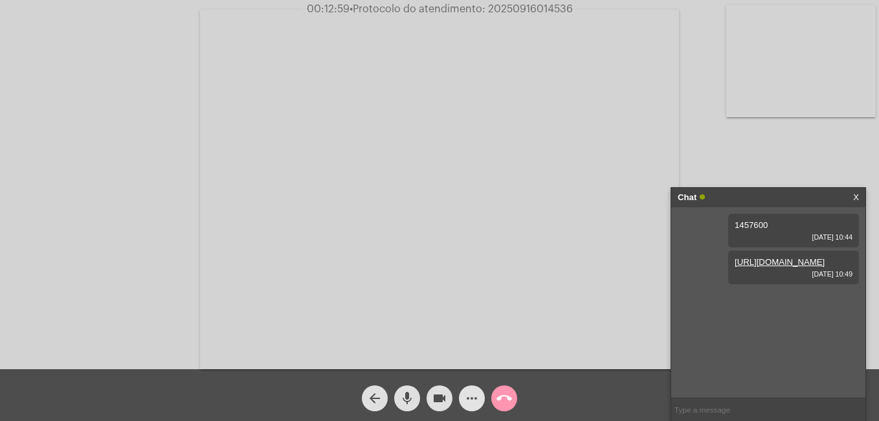
click at [475, 397] on mat-icon "more_horiz" at bounding box center [472, 398] width 16 height 16
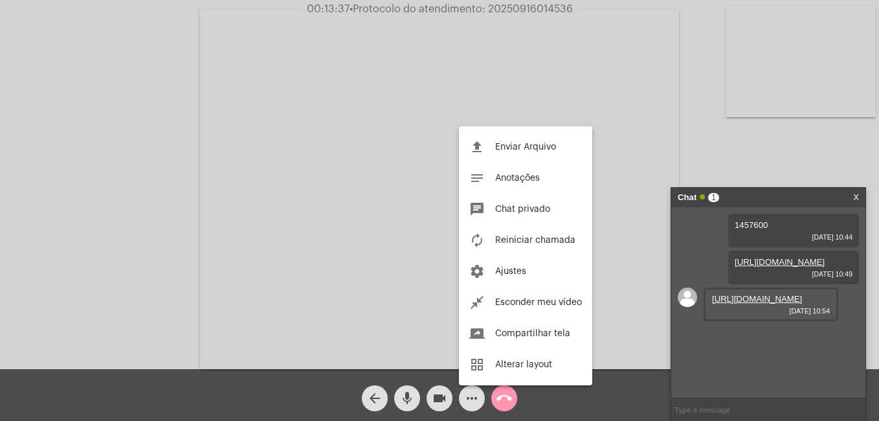
click at [791, 343] on div at bounding box center [439, 210] width 879 height 421
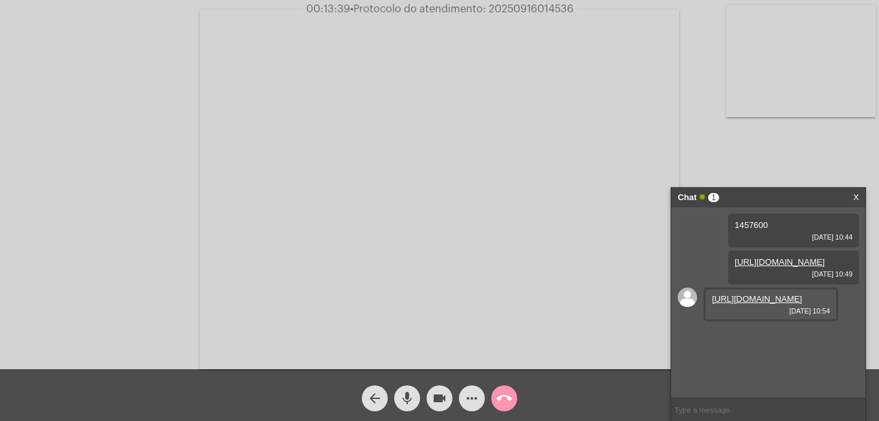
click at [733, 304] on link "https://neft-transfer-bucket.s3.amazonaws.com/temp-dd072b95-8858-f59e-0ece-7888…" at bounding box center [757, 299] width 90 height 10
click at [475, 397] on mat-icon "more_horiz" at bounding box center [472, 398] width 16 height 16
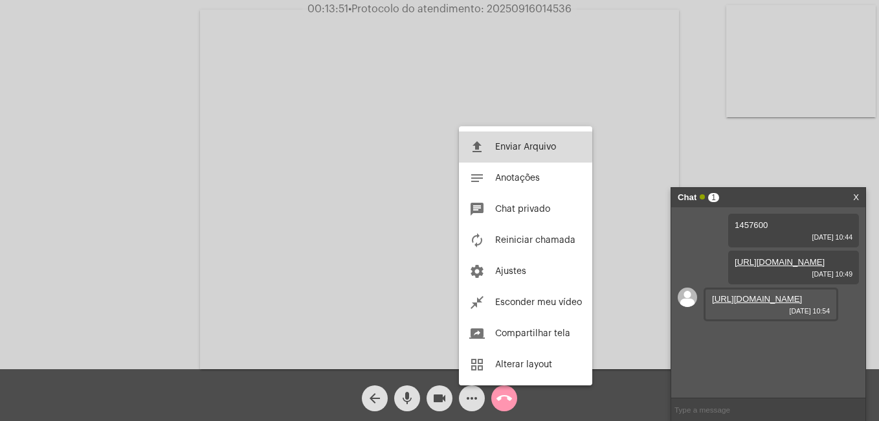
click at [502, 146] on span "Enviar Arquivo" at bounding box center [525, 146] width 61 height 9
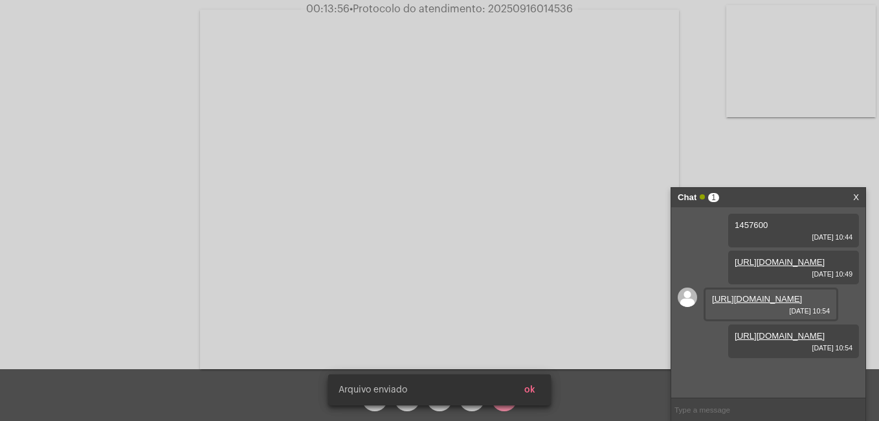
scroll to position [48, 0]
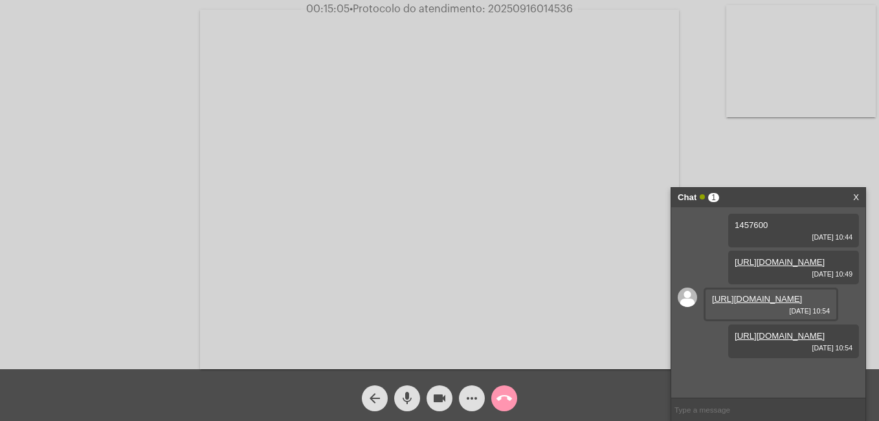
click at [802, 58] on video at bounding box center [801, 61] width 150 height 112
click at [148, 186] on video at bounding box center [159, 188] width 150 height 112
click at [480, 401] on button "more_horiz" at bounding box center [472, 398] width 26 height 26
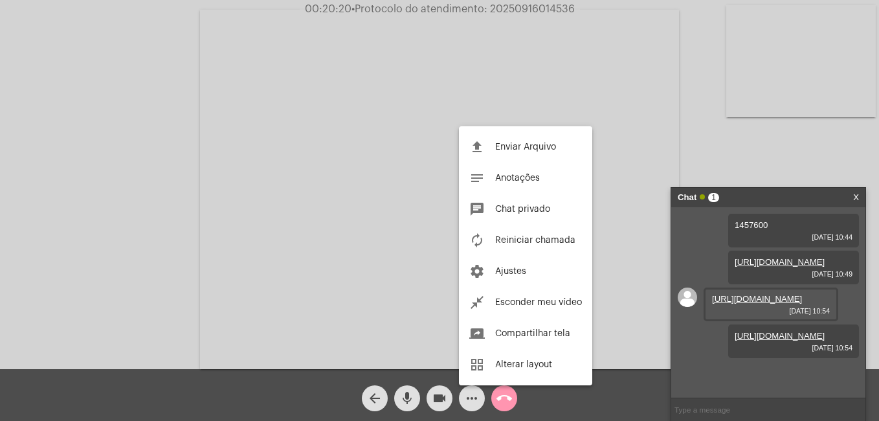
click at [466, 403] on div at bounding box center [439, 210] width 879 height 421
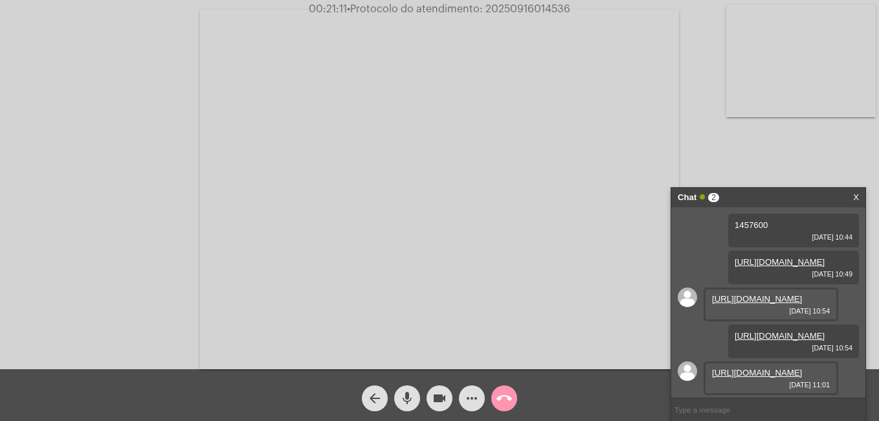
scroll to position [114, 0]
click at [759, 368] on link "https://neft-transfer-bucket.s3.amazonaws.com/temp-a56509e2-bc6f-5609-5652-5eee…" at bounding box center [757, 373] width 90 height 10
click at [734, 409] on input "text" at bounding box center [768, 409] width 194 height 23
paste input "3513460"
type input "20253513460"
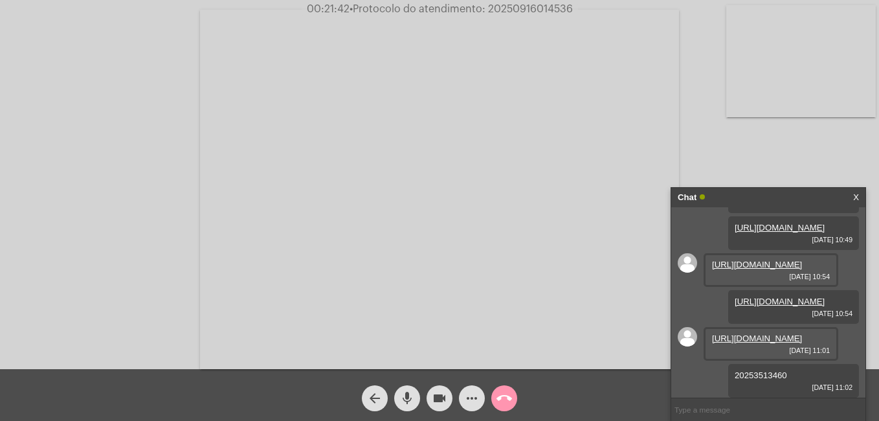
scroll to position [151, 0]
click at [508, 401] on mat-icon "call_end" at bounding box center [505, 398] width 16 height 16
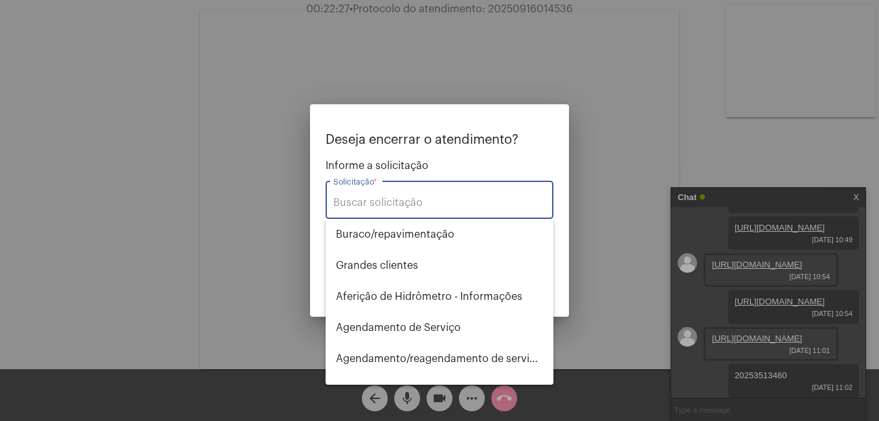
click at [419, 197] on input "Solicitação *" at bounding box center [439, 203] width 212 height 12
type input "s"
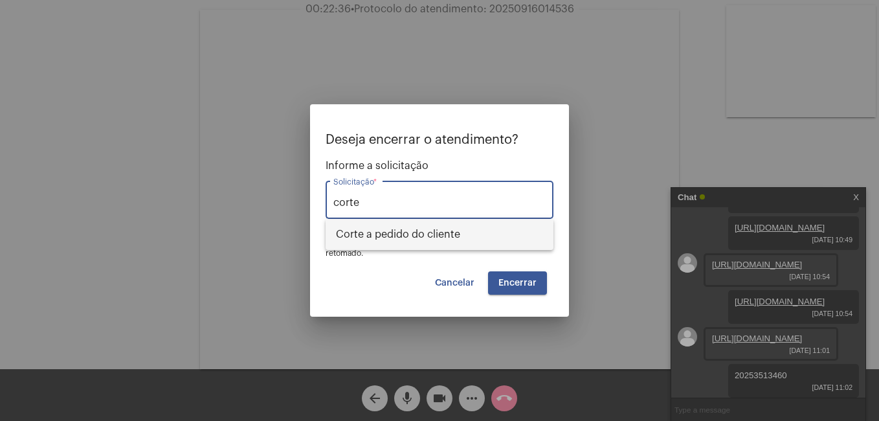
click at [471, 239] on span "Corte a pedido do cliente" at bounding box center [439, 234] width 207 height 31
type input "Corte a pedido do cliente"
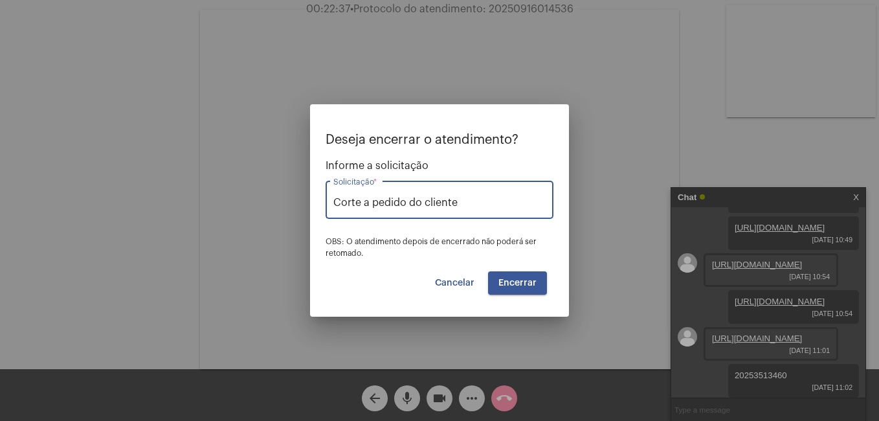
click at [511, 275] on button "Encerrar" at bounding box center [517, 282] width 59 height 23
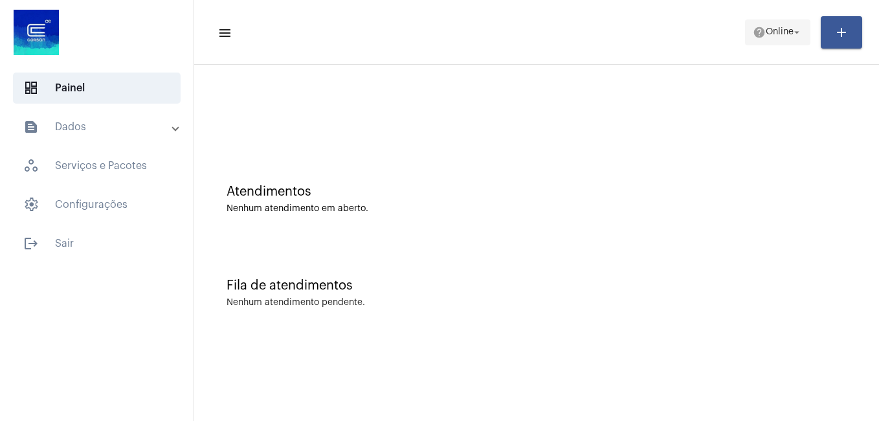
click at [792, 31] on mat-icon "arrow_drop_down" at bounding box center [797, 33] width 12 height 12
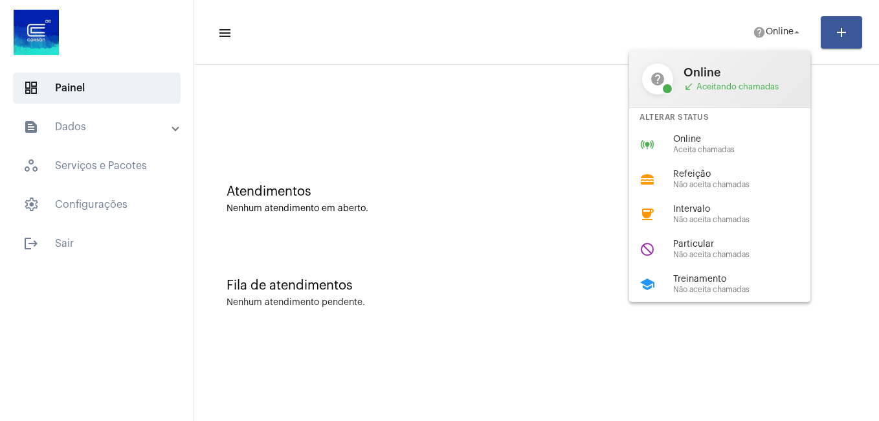
click at [709, 210] on span "Intervalo" at bounding box center [747, 210] width 148 height 10
